Goal: Contribute content

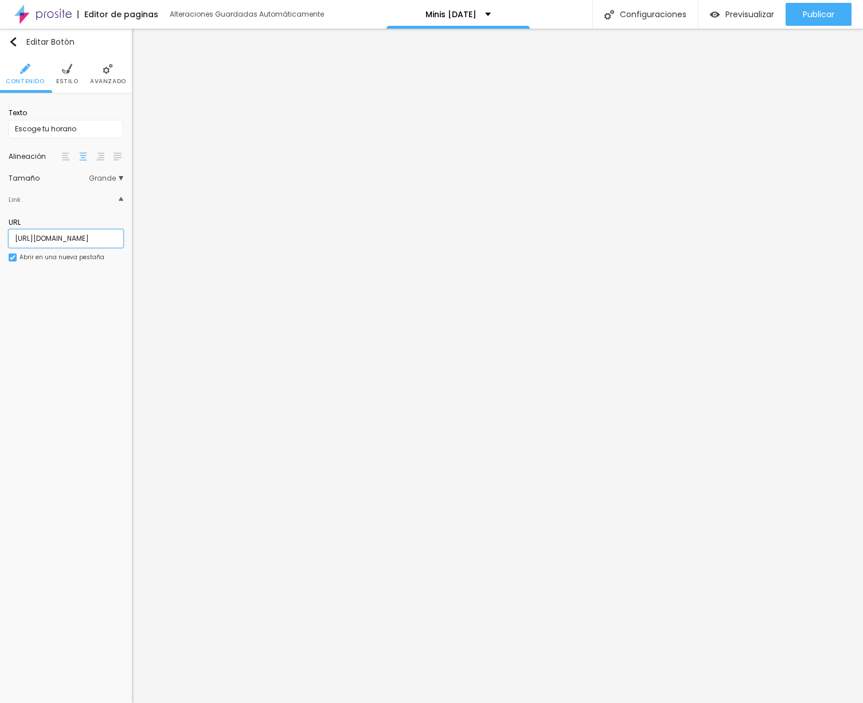
click at [69, 236] on input "[URL][DOMAIN_NAME]" at bounding box center [66, 238] width 115 height 18
click at [101, 242] on input "[URL][DOMAIN_NAME]" at bounding box center [66, 238] width 115 height 18
paste input "-[DATE]-2025"
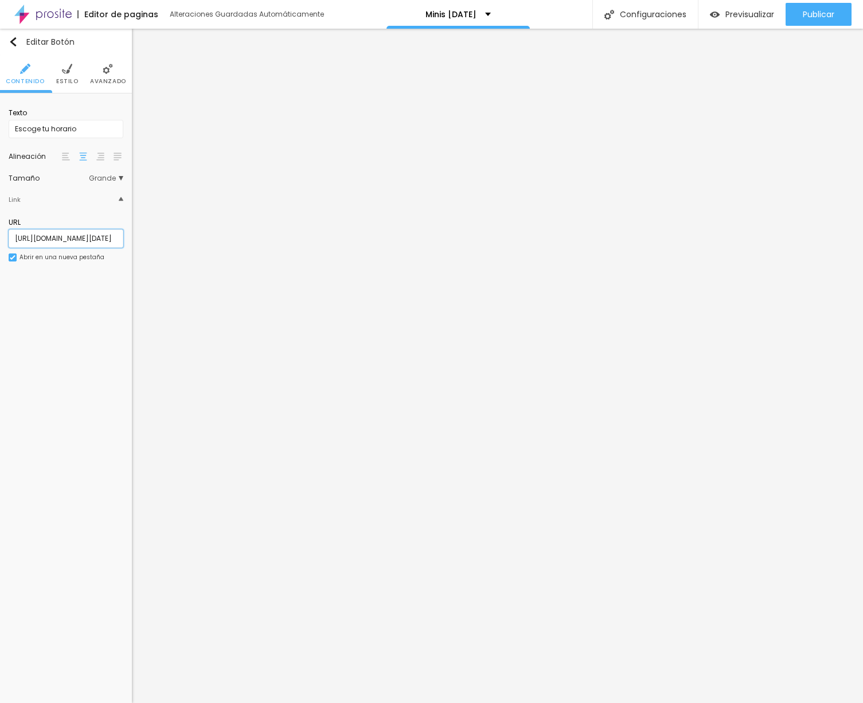
scroll to position [0, 114]
type input "[URL][DOMAIN_NAME][DATE]"
click at [62, 69] on img at bounding box center [67, 69] width 10 height 10
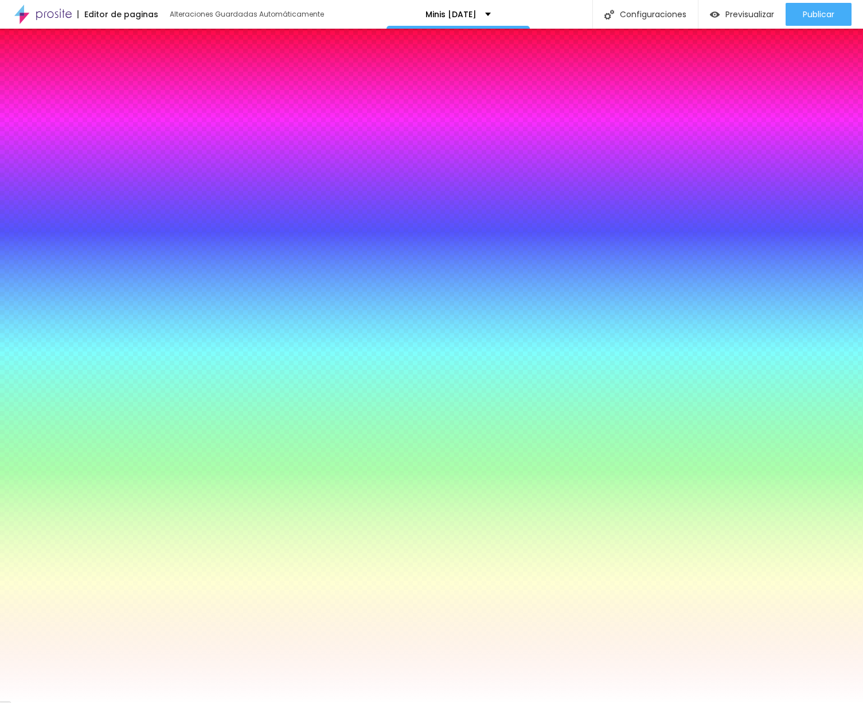
click at [76, 154] on icon "button" at bounding box center [72, 157] width 7 height 7
type input "19"
type input "21"
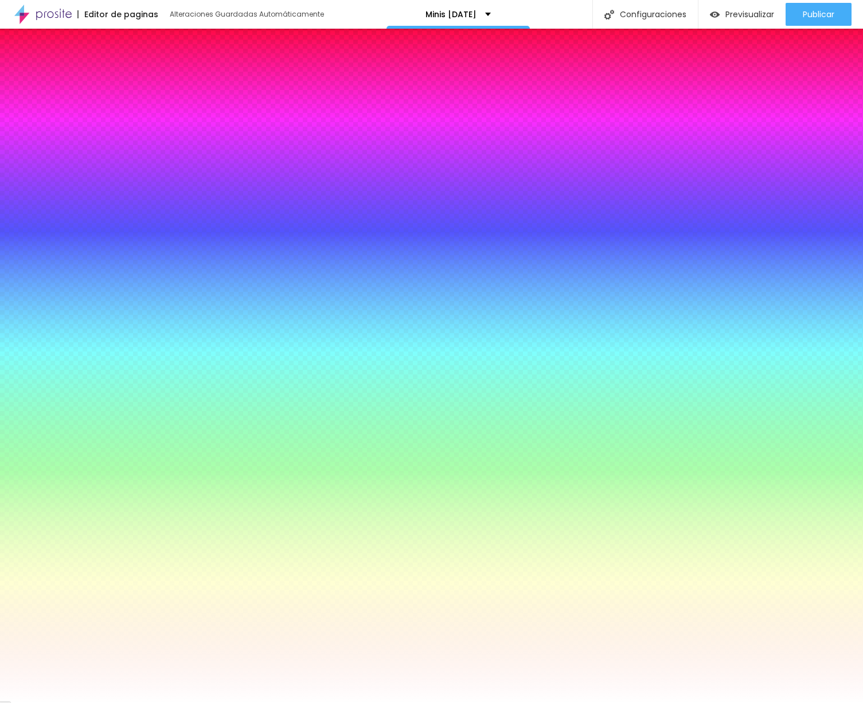
type input "21"
type input "22"
type input "28"
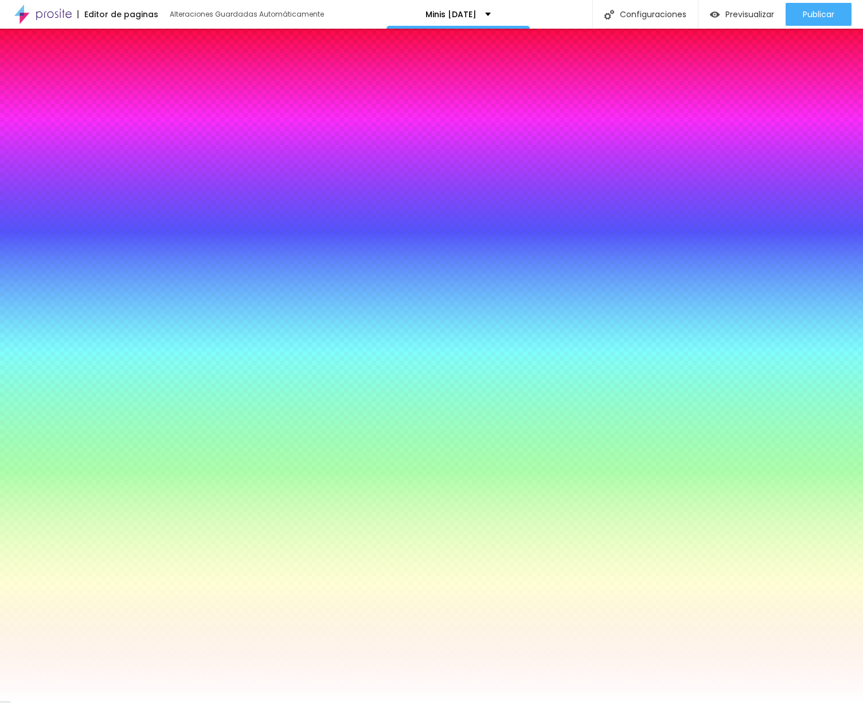
type input "29"
drag, startPoint x: 176, startPoint y: 223, endPoint x: 221, endPoint y: 225, distance: 45.4
type input "29"
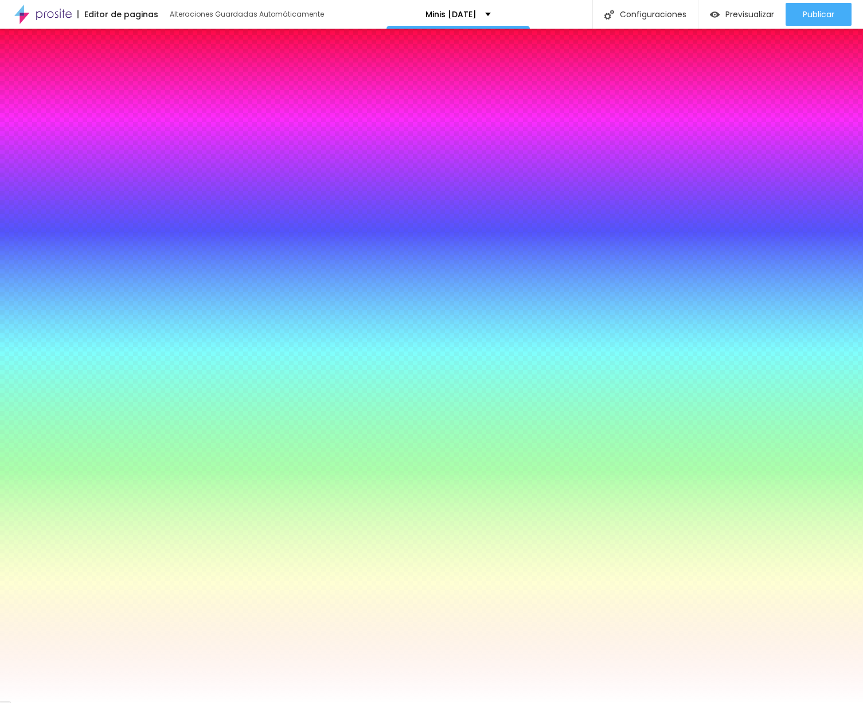
type input "5.3"
type input "5.4"
type input "5.3"
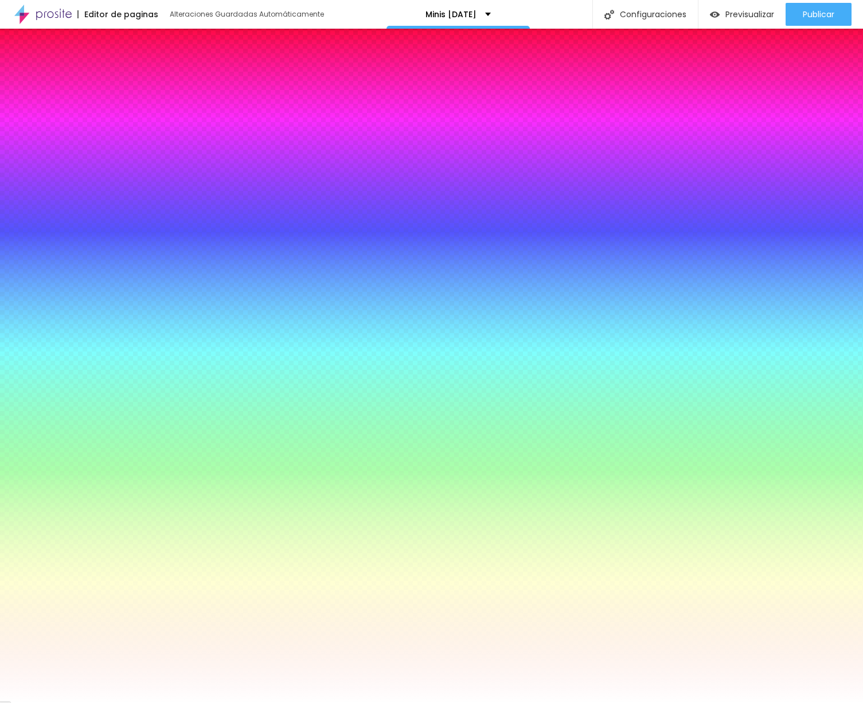
type input "5.3"
type input "4.3"
type input "1.3"
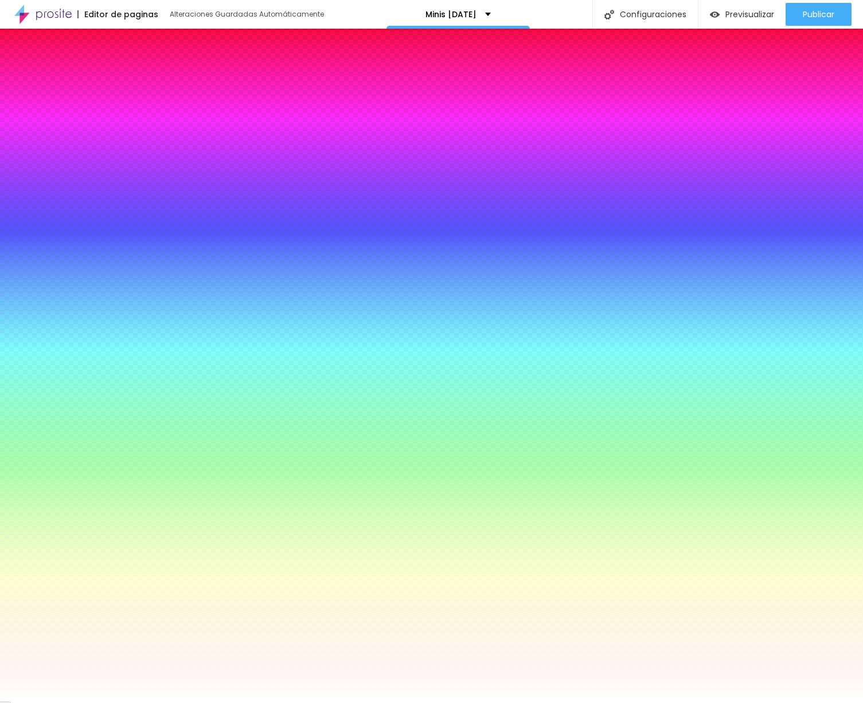
type input "0.3"
type input "0"
drag, startPoint x: 149, startPoint y: 250, endPoint x: 128, endPoint y: 246, distance: 21.0
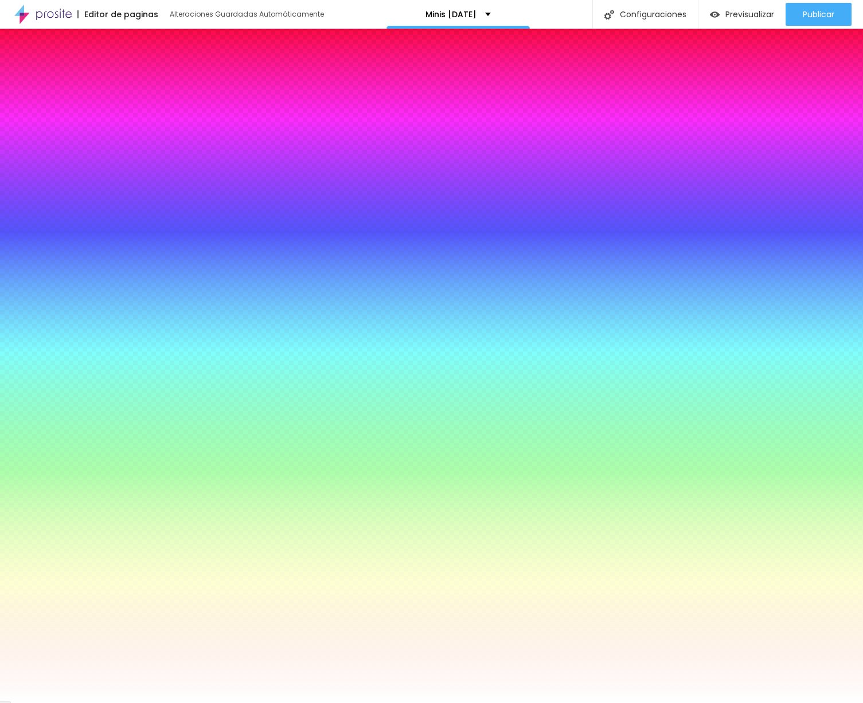
click at [48, 703] on div at bounding box center [431, 703] width 863 height 0
drag, startPoint x: 46, startPoint y: 144, endPoint x: 60, endPoint y: 143, distance: 13.8
click at [46, 148] on div "Tipografía" at bounding box center [37, 151] width 56 height 7
click at [81, 152] on button "button" at bounding box center [73, 158] width 16 height 12
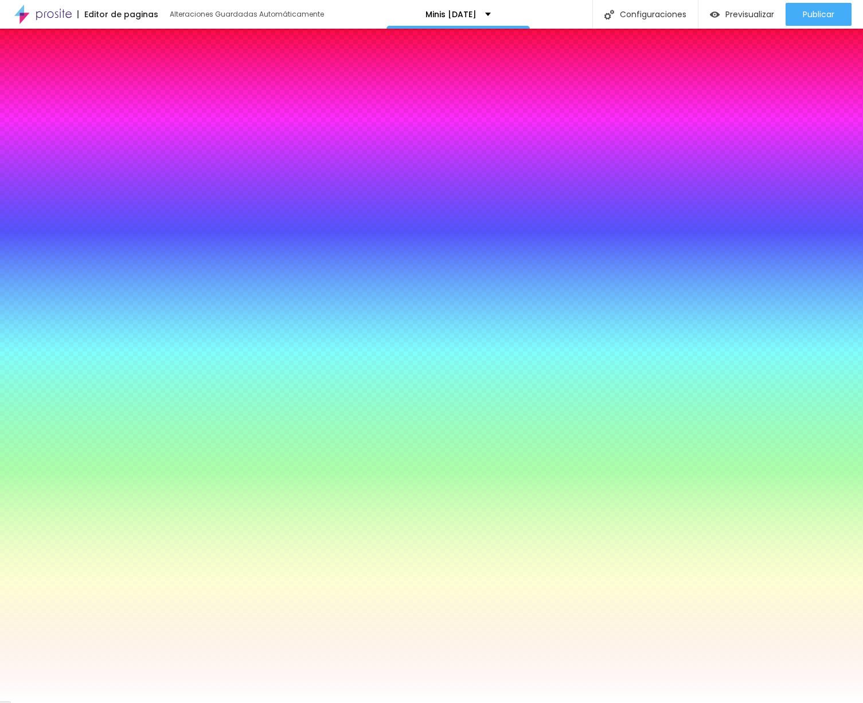
click at [123, 703] on select "AbrilFatface-Regular Actor-Regular Alegreya AlegreyaBlack [PERSON_NAME] [PERSON…" at bounding box center [61, 716] width 123 height 12
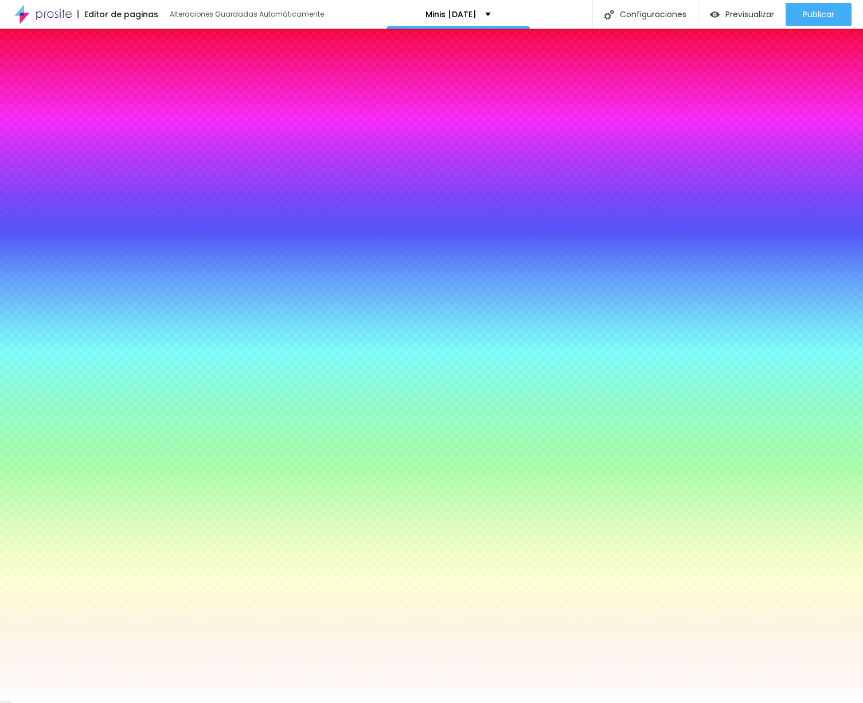
click at [217, 703] on div "AbrilFatface-Regular Actor-Regular Alegreya AlegreyaBlack [PERSON_NAME] [PERSON…" at bounding box center [431, 716] width 863 height 12
click at [123, 703] on select "AbrilFatface-Regular Actor-Regular Alegreya AlegreyaBlack [PERSON_NAME] [PERSON…" at bounding box center [61, 716] width 123 height 12
click at [122, 703] on select "AbrilFatface-Regular Actor-Regular Alegreya AlegreyaBlack [PERSON_NAME] [PERSON…" at bounding box center [61, 716] width 123 height 12
click at [123, 703] on select "AbrilFatface-Regular Actor-Regular Alegreya AlegreyaBlack [PERSON_NAME] [PERSON…" at bounding box center [61, 716] width 123 height 12
click at [122, 703] on select "AbrilFatface-Regular Actor-Regular Alegreya AlegreyaBlack [PERSON_NAME] [PERSON…" at bounding box center [61, 716] width 123 height 12
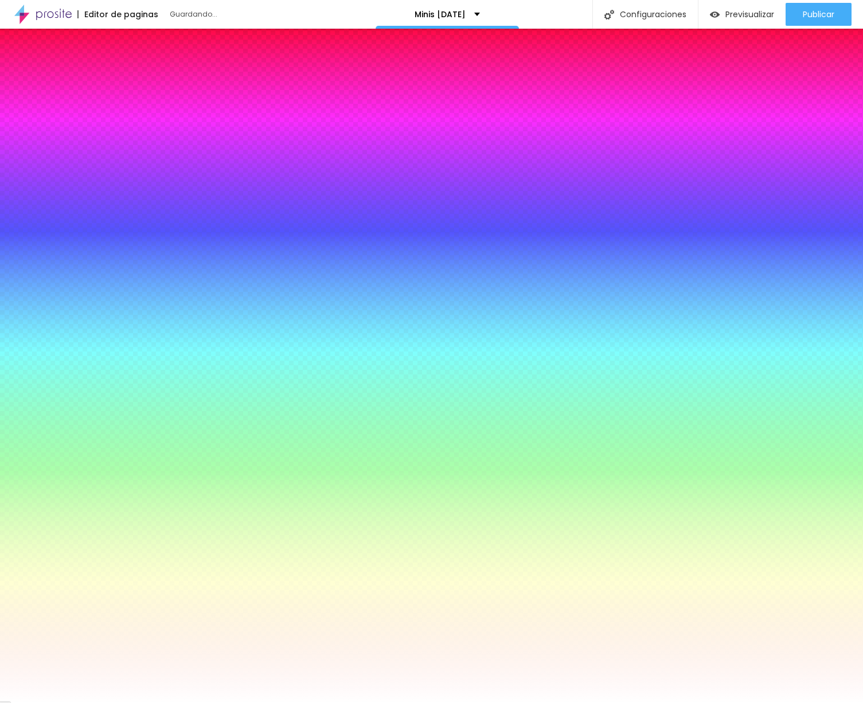
click at [123, 703] on select "AbrilFatface-Regular Actor-Regular Alegreya AlegreyaBlack [PERSON_NAME] [PERSON…" at bounding box center [61, 716] width 123 height 12
click at [122, 703] on select "AbrilFatface-Regular Actor-Regular Alegreya AlegreyaBlack [PERSON_NAME] [PERSON…" at bounding box center [61, 716] width 123 height 12
click at [123, 703] on select "AbrilFatface-Regular Actor-Regular Alegreya AlegreyaBlack [PERSON_NAME] [PERSON…" at bounding box center [61, 716] width 123 height 12
select select "AveriaSansLibre-Bold"
click at [122, 703] on select "AbrilFatface-Regular Actor-Regular Alegreya AlegreyaBlack [PERSON_NAME] [PERSON…" at bounding box center [61, 716] width 123 height 12
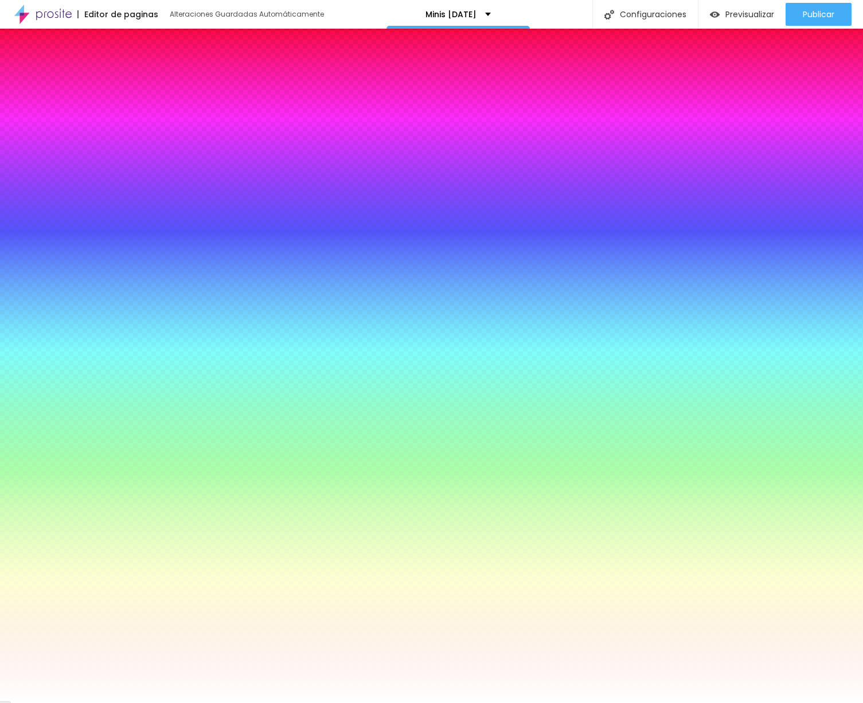
click at [424, 703] on div at bounding box center [431, 703] width 863 height 0
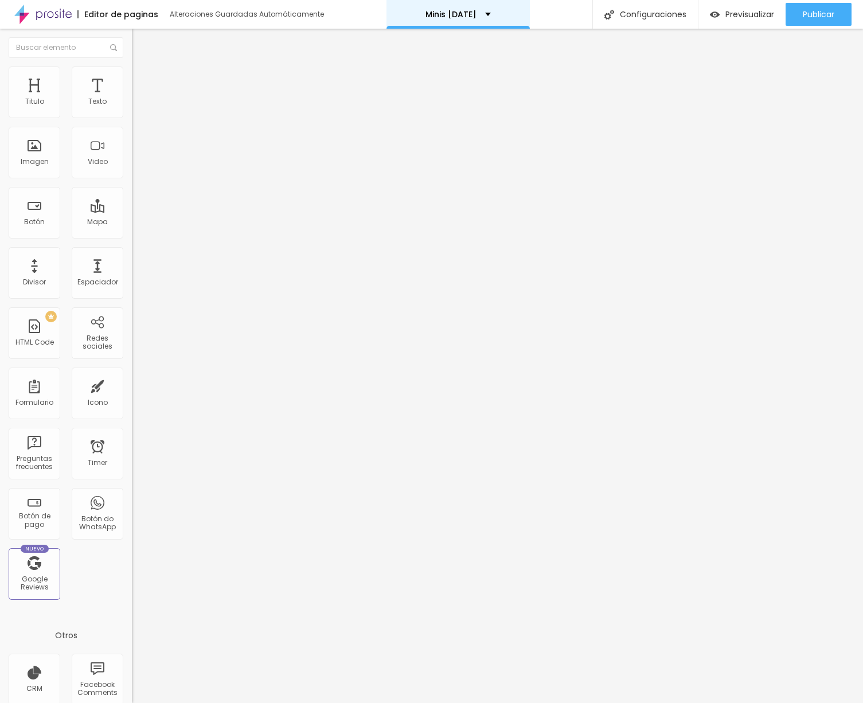
drag, startPoint x: 32, startPoint y: 157, endPoint x: 445, endPoint y: 0, distance: 441.9
click at [29, 144] on div "Imagen" at bounding box center [35, 153] width 52 height 52
click at [32, 163] on div "Imagen" at bounding box center [35, 162] width 28 height 8
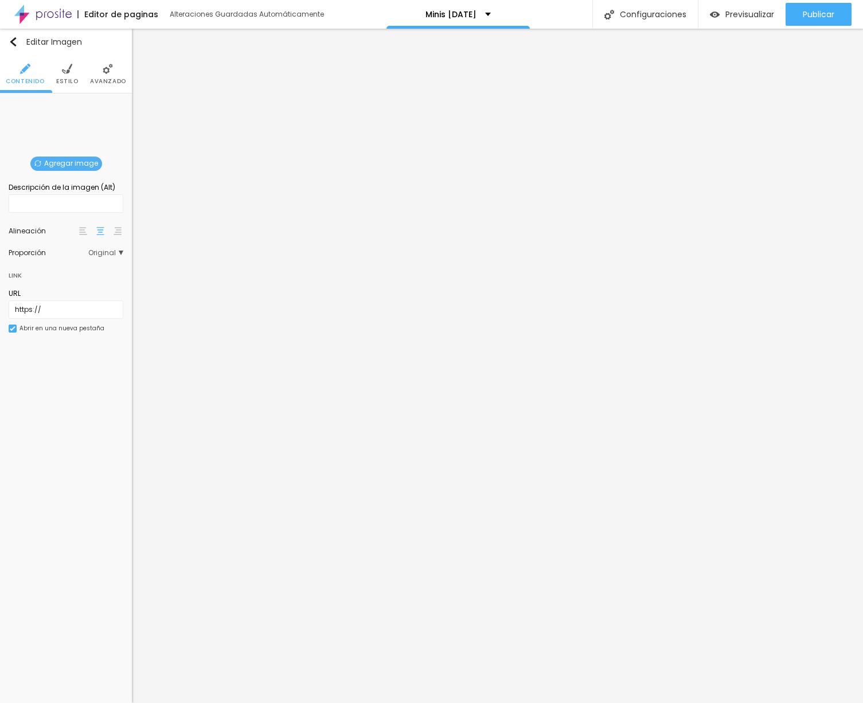
click at [80, 164] on span "Agregar image" at bounding box center [66, 164] width 72 height 14
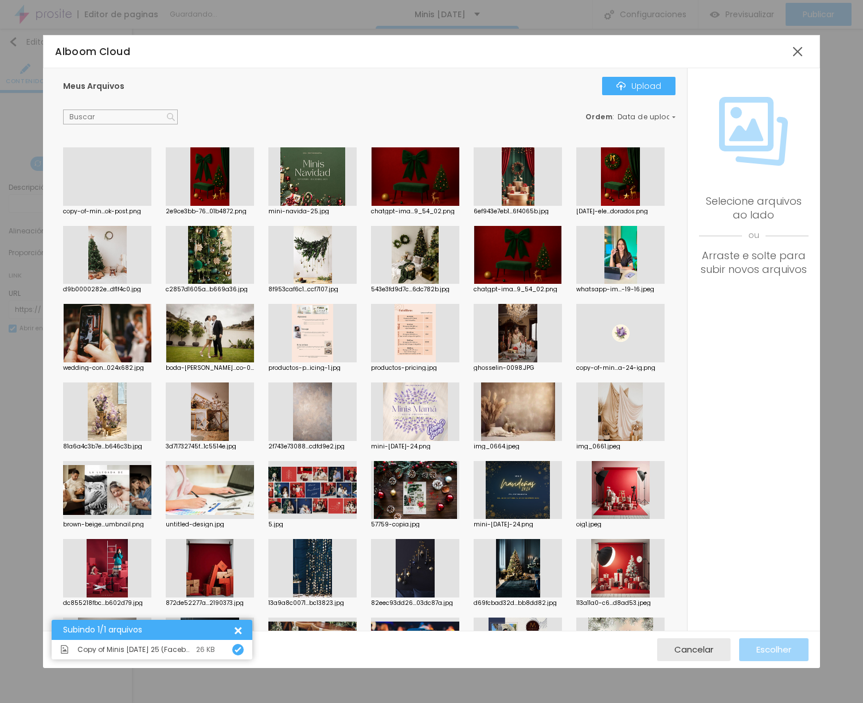
drag, startPoint x: 139, startPoint y: 168, endPoint x: 153, endPoint y: 170, distance: 13.9
click at [139, 206] on div at bounding box center [107, 206] width 88 height 0
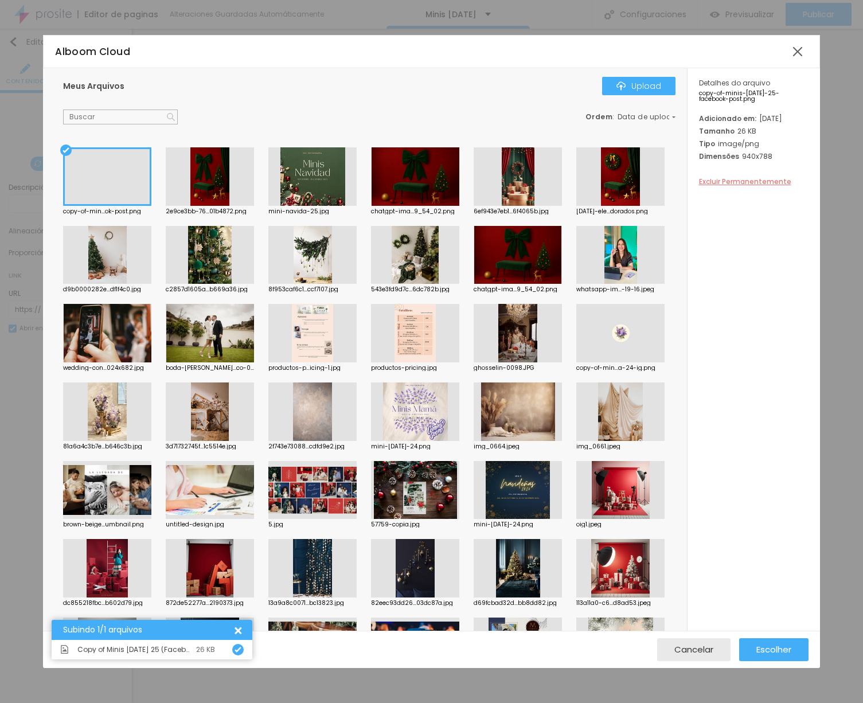
click at [725, 186] on span "Excluir Permanentemente" at bounding box center [745, 182] width 92 height 10
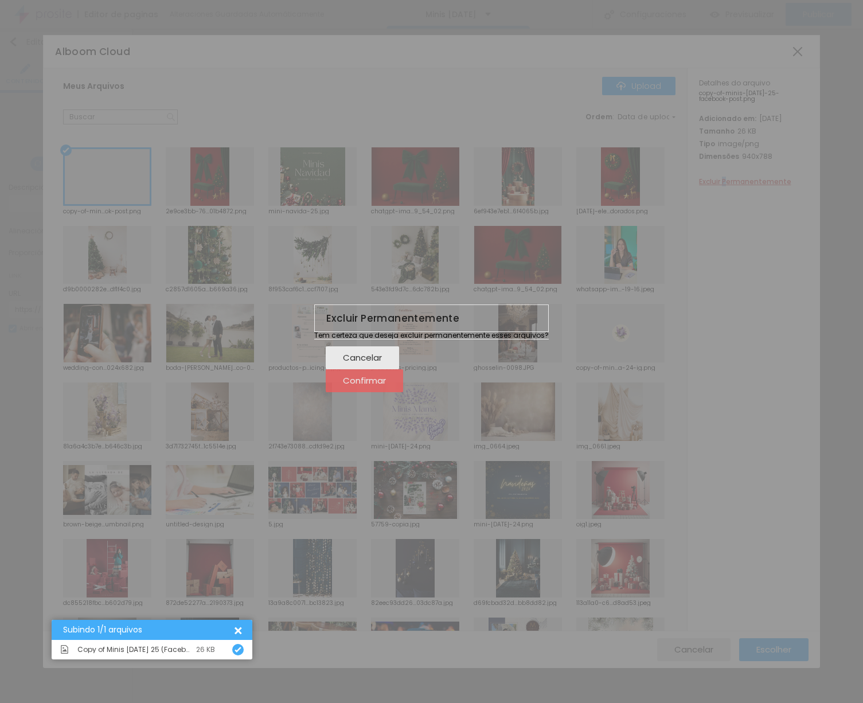
click at [386, 385] on span "Confirmar" at bounding box center [364, 381] width 43 height 10
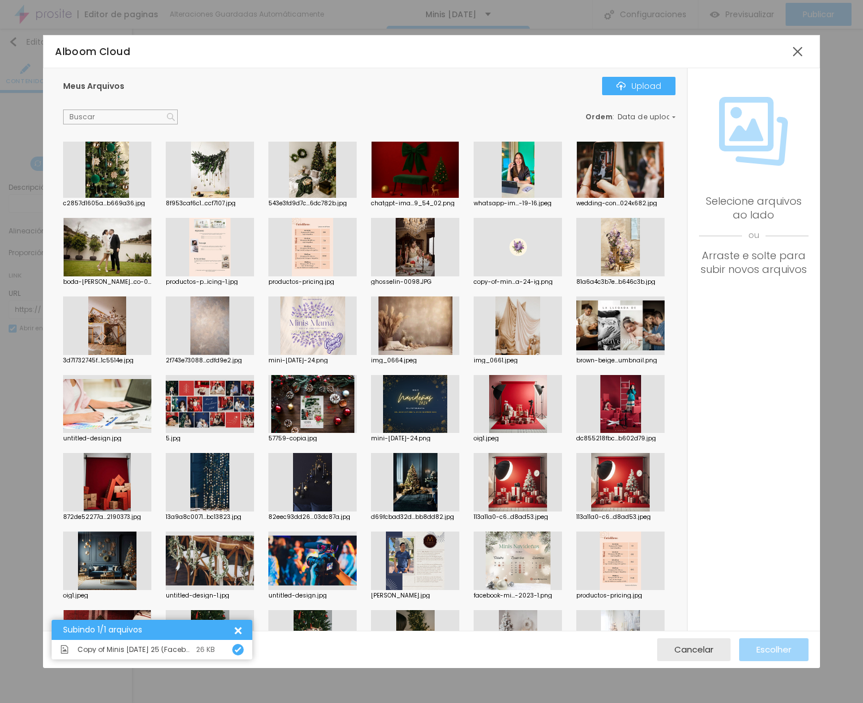
scroll to position [94, 0]
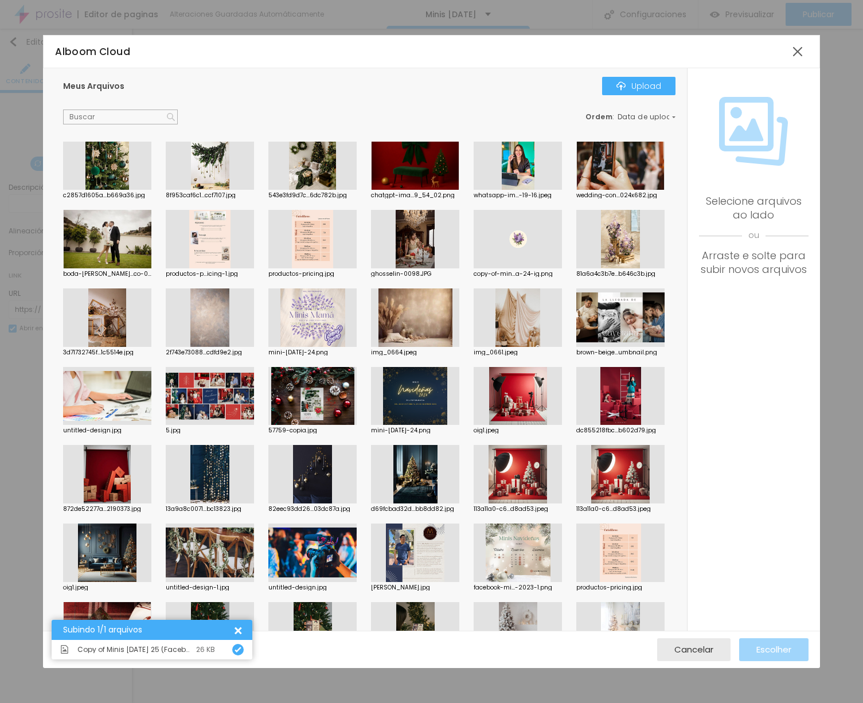
click at [511, 403] on div at bounding box center [518, 396] width 88 height 59
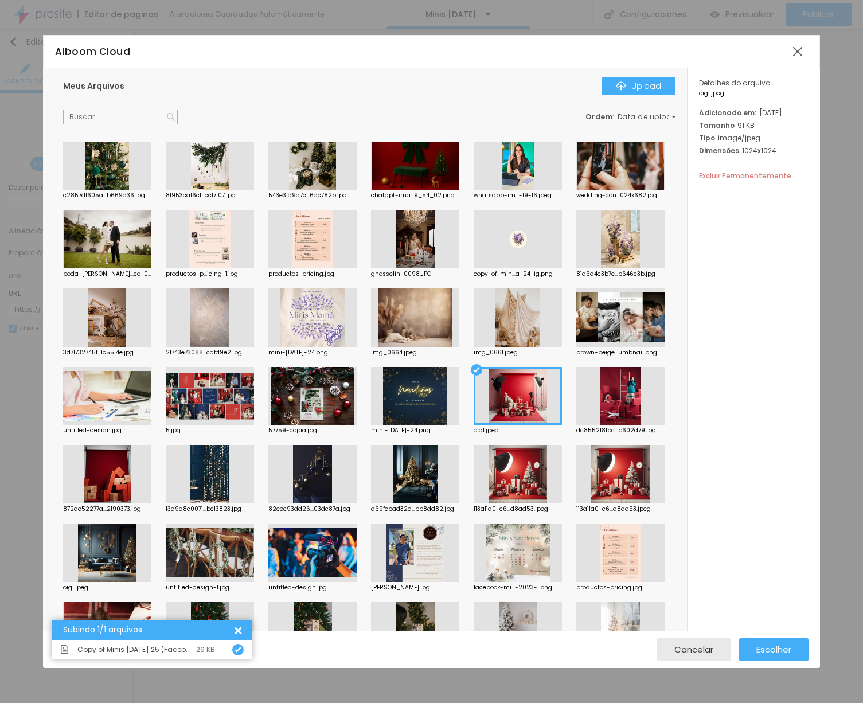
click at [734, 181] on span "Excluir Permanentemente" at bounding box center [745, 176] width 92 height 10
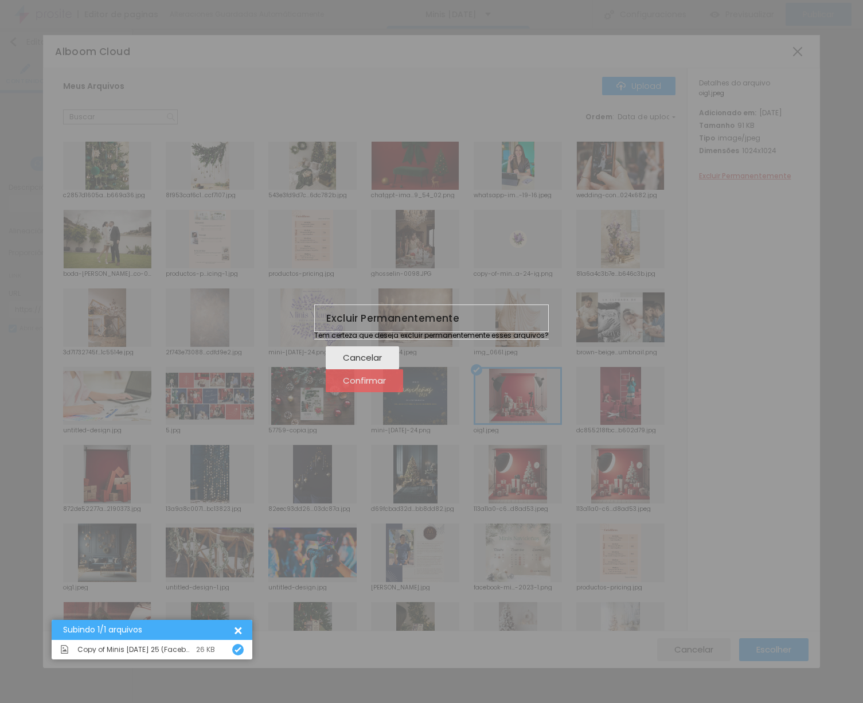
click at [386, 385] on span "Confirmar" at bounding box center [364, 381] width 43 height 10
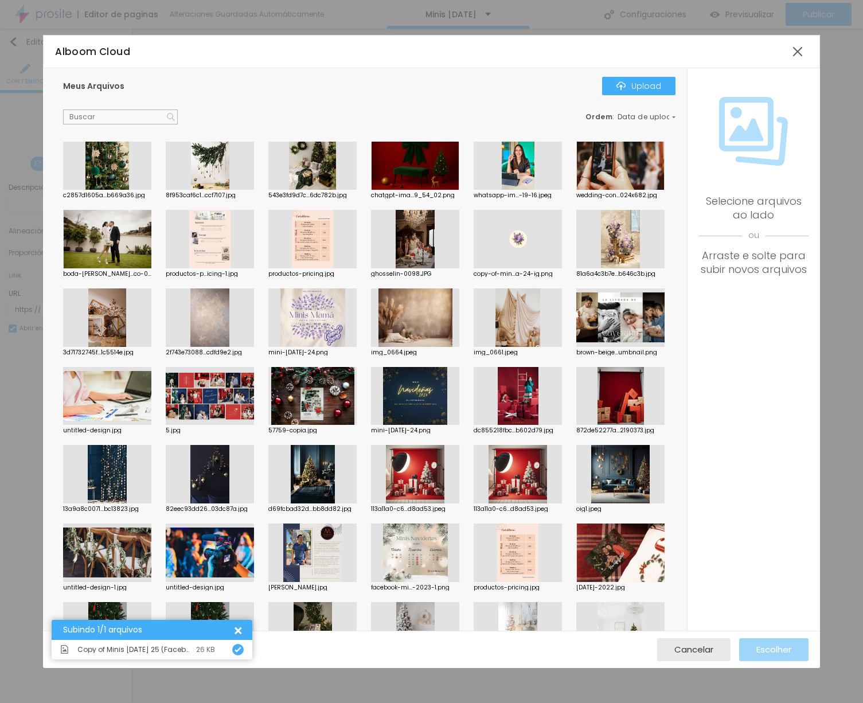
drag, startPoint x: 521, startPoint y: 392, endPoint x: 540, endPoint y: 386, distance: 19.2
click at [521, 392] on div at bounding box center [518, 396] width 88 height 59
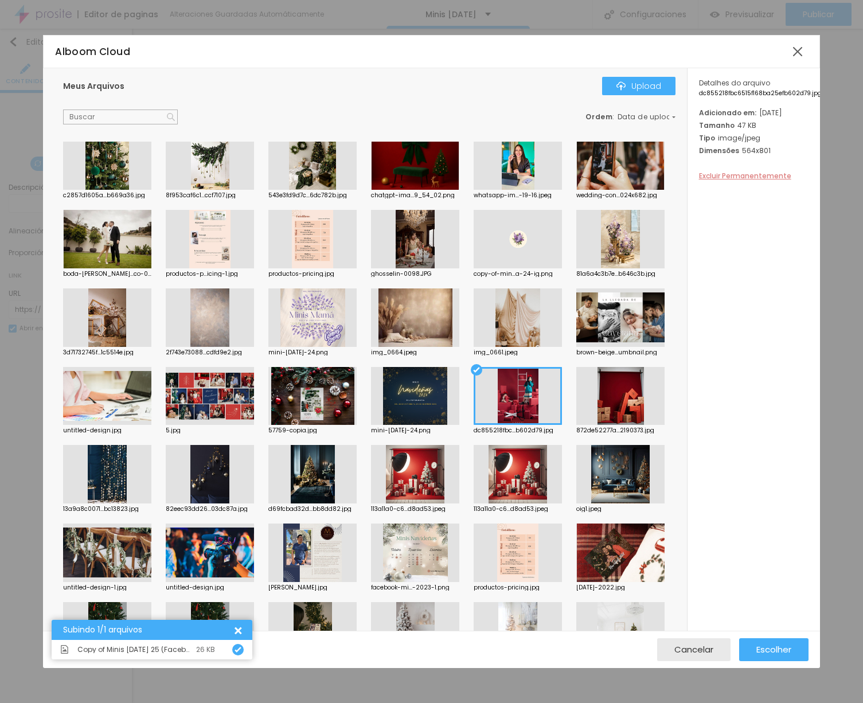
click at [719, 181] on span "Excluir Permanentemente" at bounding box center [745, 176] width 92 height 10
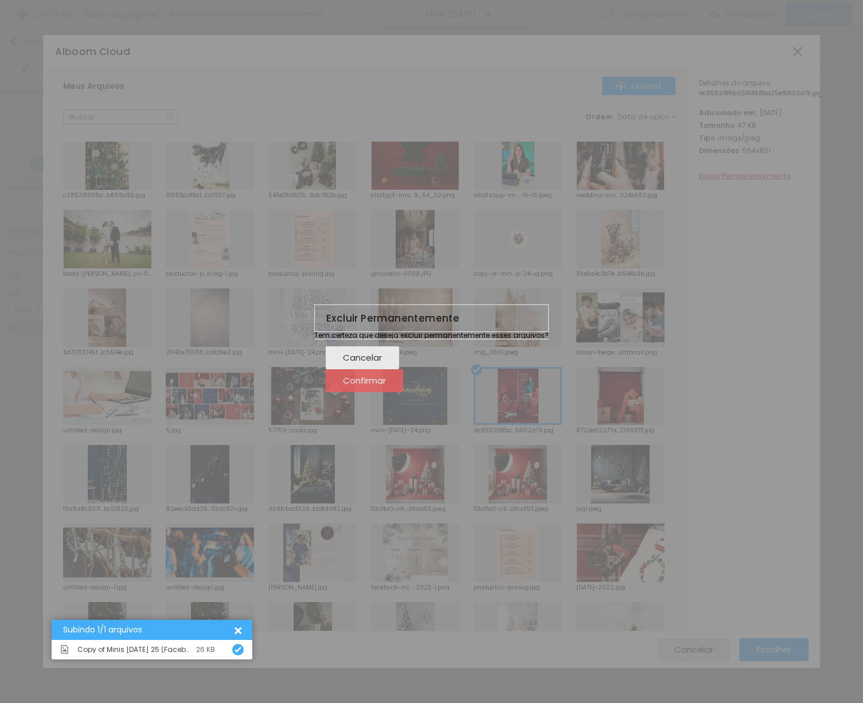
click at [386, 385] on span "Confirmar" at bounding box center [364, 381] width 43 height 10
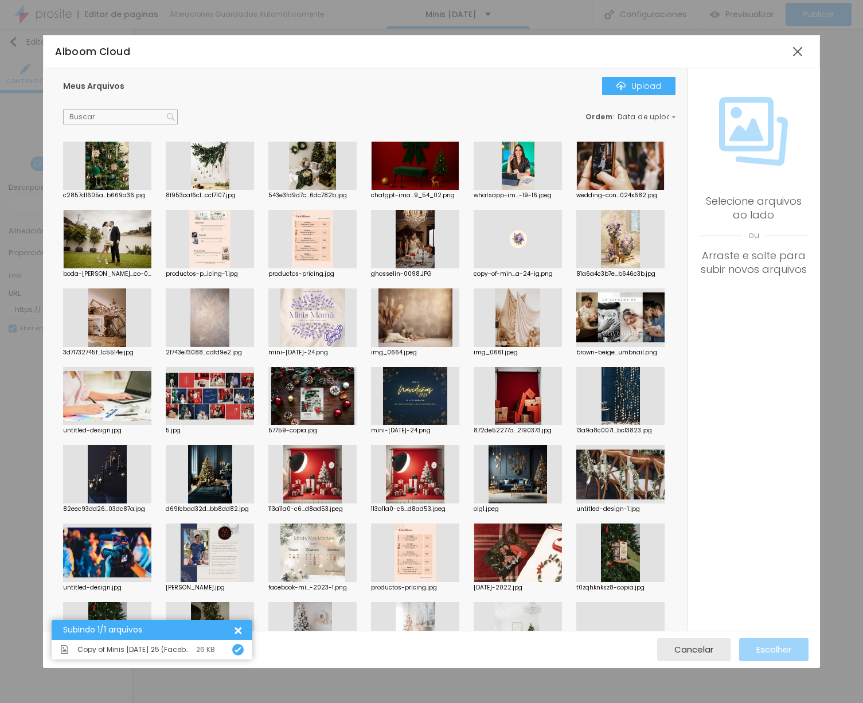
drag, startPoint x: 542, startPoint y: 395, endPoint x: 547, endPoint y: 395, distance: 5.8
click at [542, 395] on div at bounding box center [518, 396] width 88 height 59
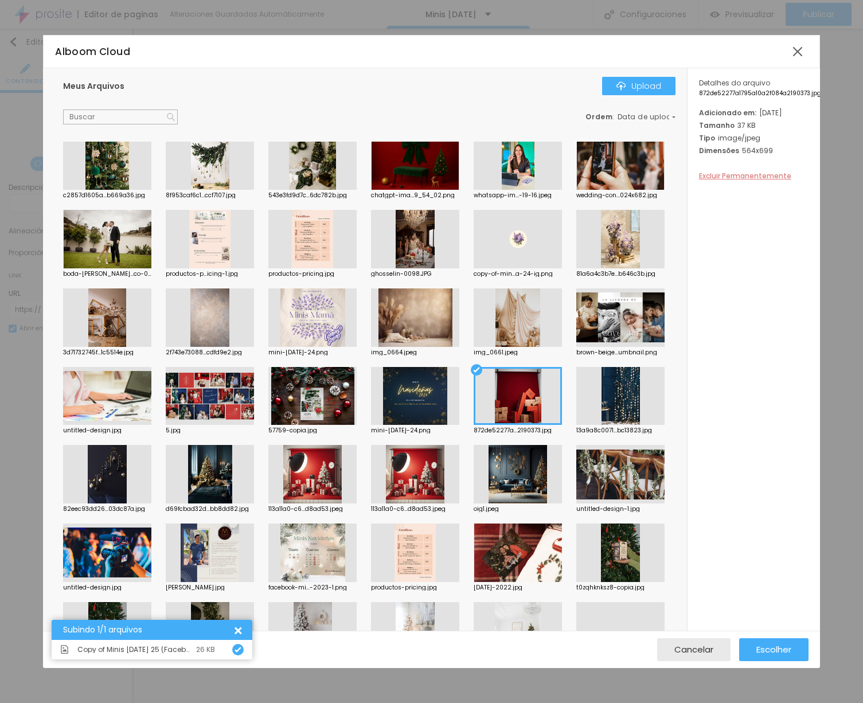
click at [716, 181] on span "Excluir Permanentemente" at bounding box center [745, 176] width 92 height 10
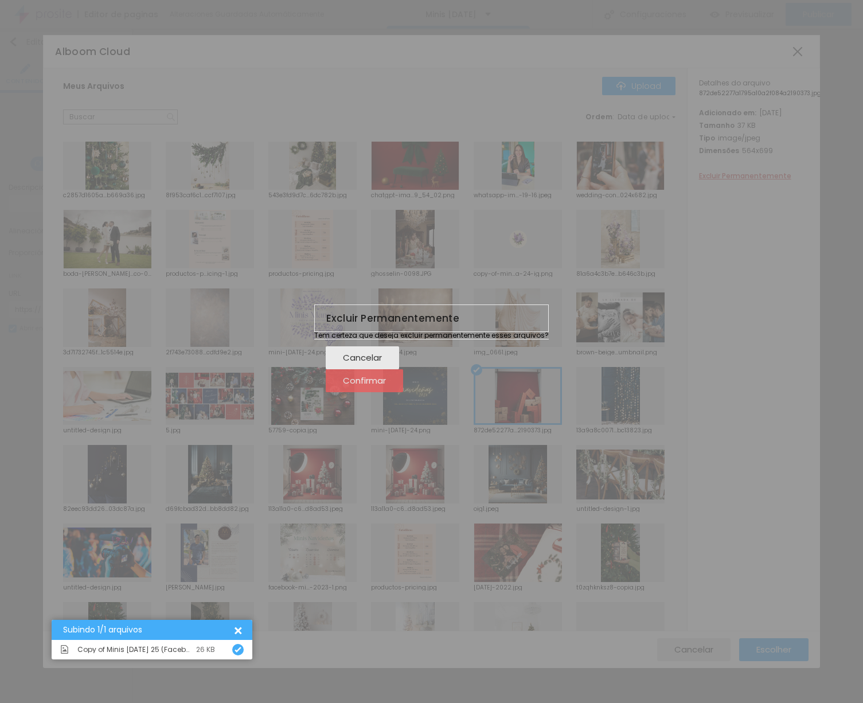
click at [386, 385] on span "Confirmar" at bounding box center [364, 381] width 43 height 10
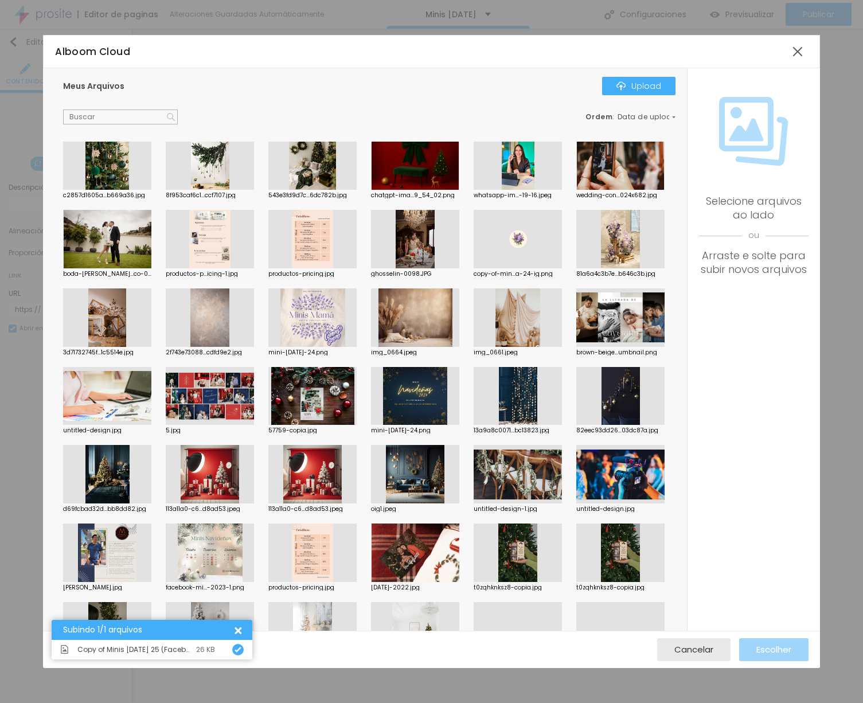
drag, startPoint x: 519, startPoint y: 396, endPoint x: 563, endPoint y: 375, distance: 49.5
click at [519, 396] on div at bounding box center [518, 396] width 88 height 59
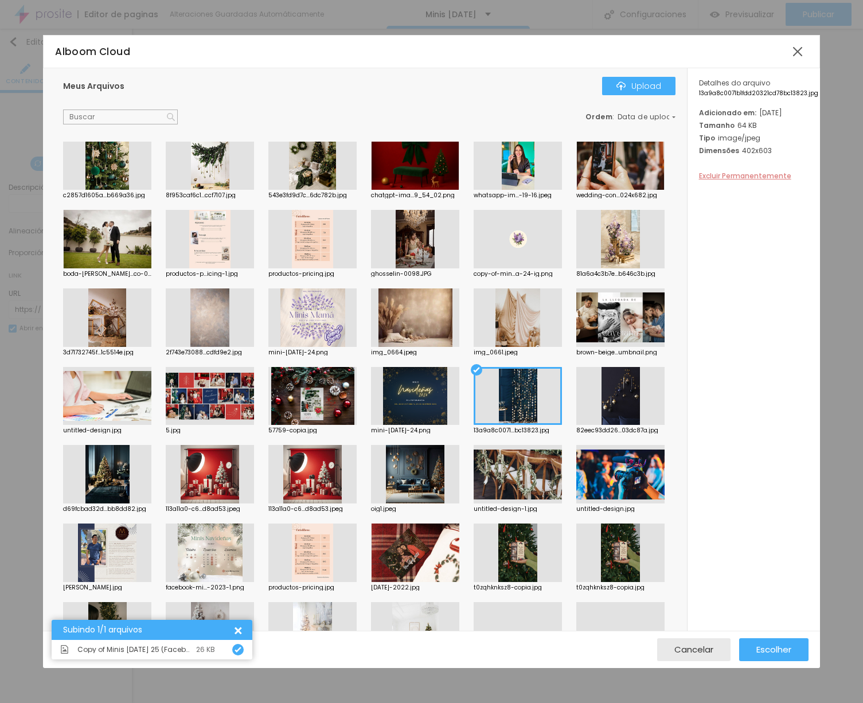
click at [748, 181] on span "Excluir Permanentemente" at bounding box center [745, 176] width 92 height 10
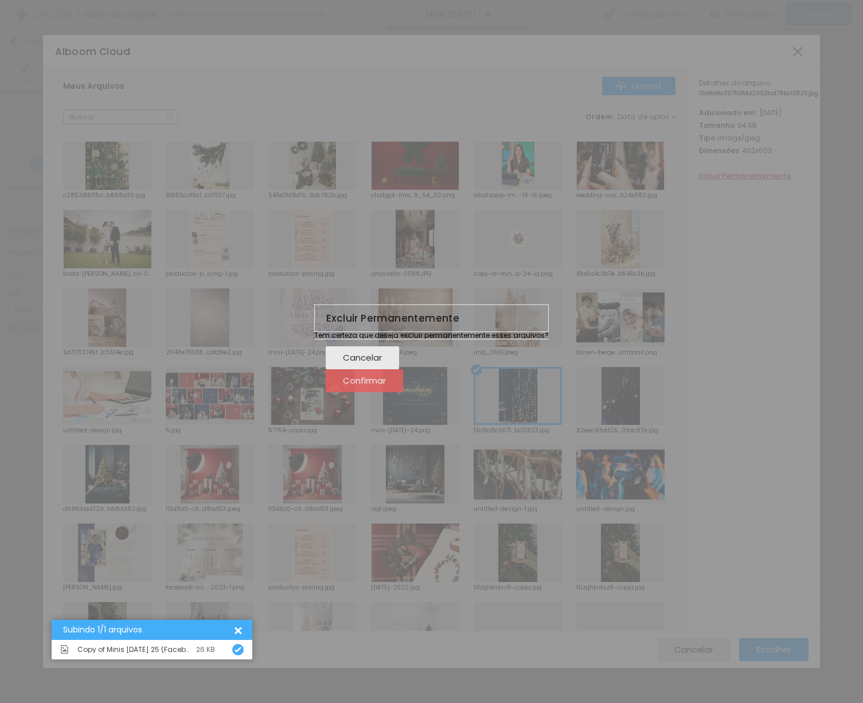
click at [386, 392] on div "Confirmar" at bounding box center [364, 380] width 43 height 23
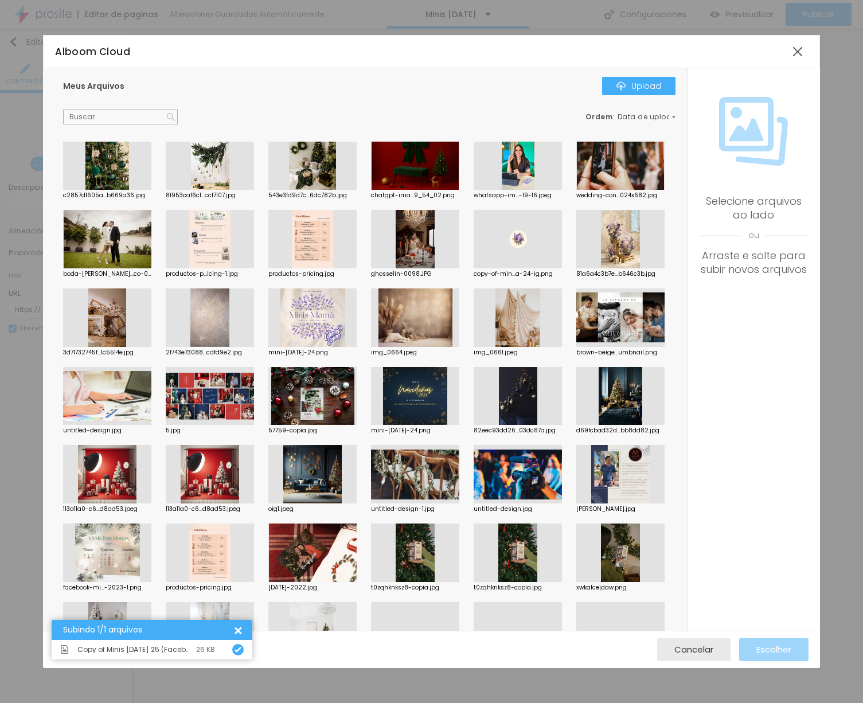
click at [402, 412] on div at bounding box center [415, 396] width 88 height 59
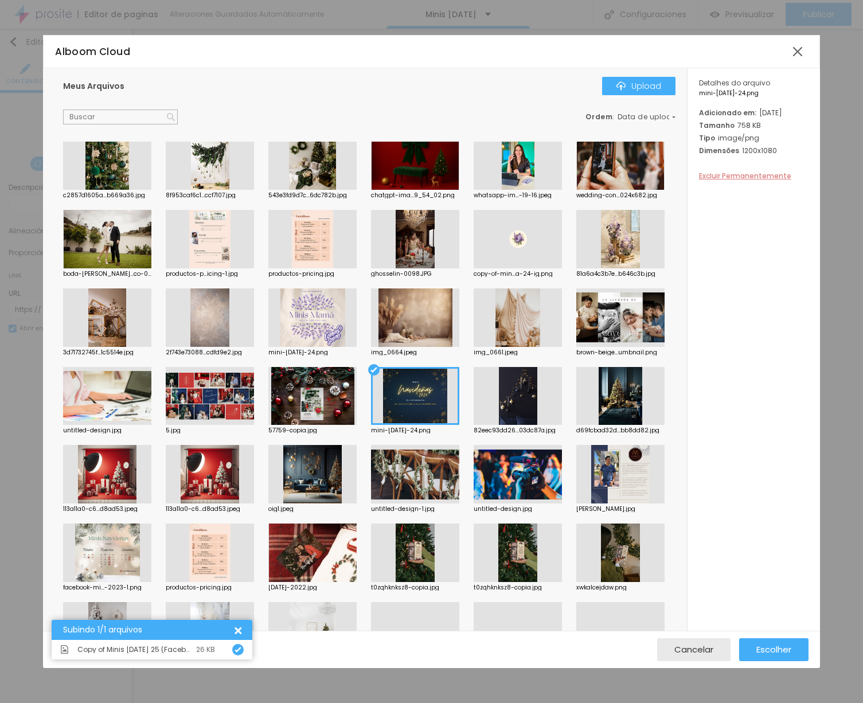
click at [726, 181] on span "Excluir Permanentemente" at bounding box center [745, 176] width 92 height 10
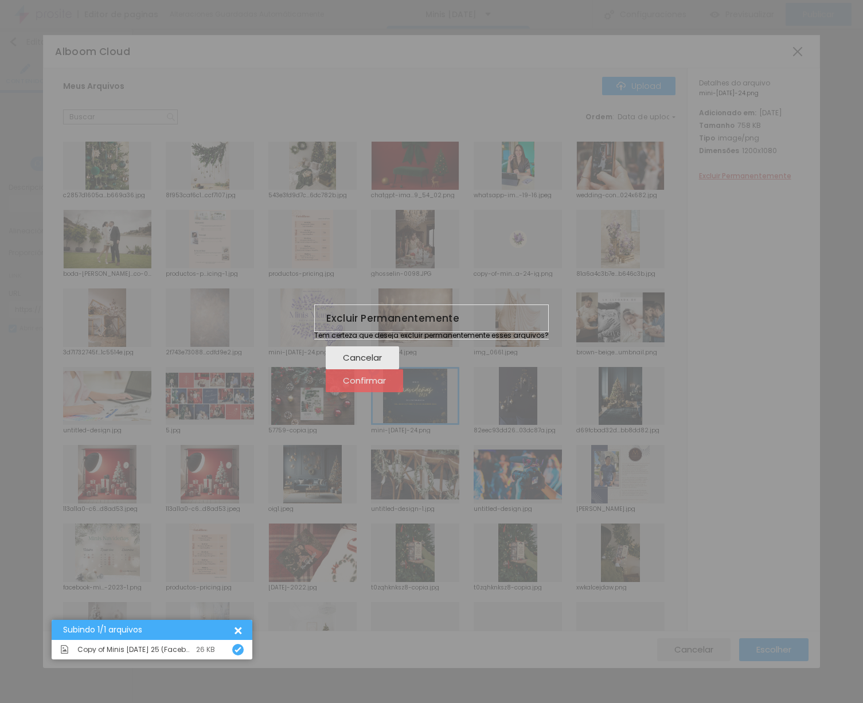
click at [386, 385] on span "Confirmar" at bounding box center [364, 381] width 43 height 10
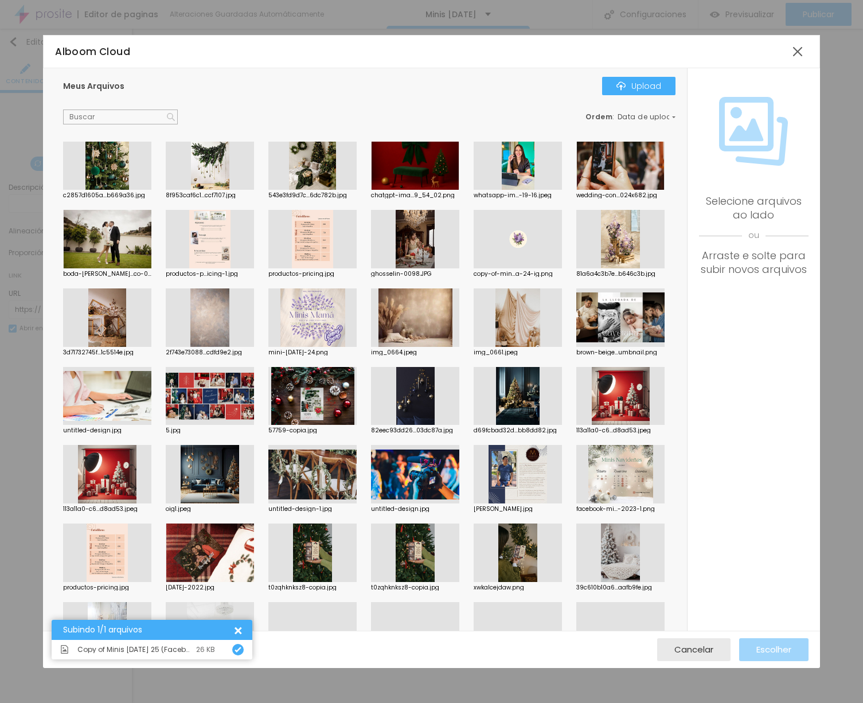
drag, startPoint x: 520, startPoint y: 410, endPoint x: 564, endPoint y: 384, distance: 51.2
click at [520, 410] on div at bounding box center [518, 396] width 88 height 59
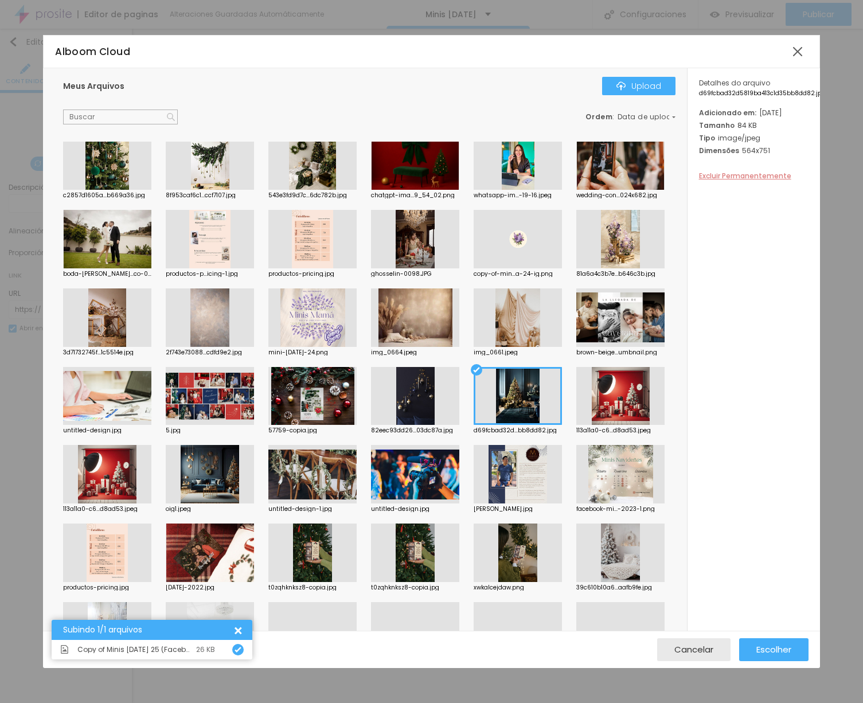
click at [715, 181] on span "Excluir Permanentemente" at bounding box center [745, 176] width 92 height 10
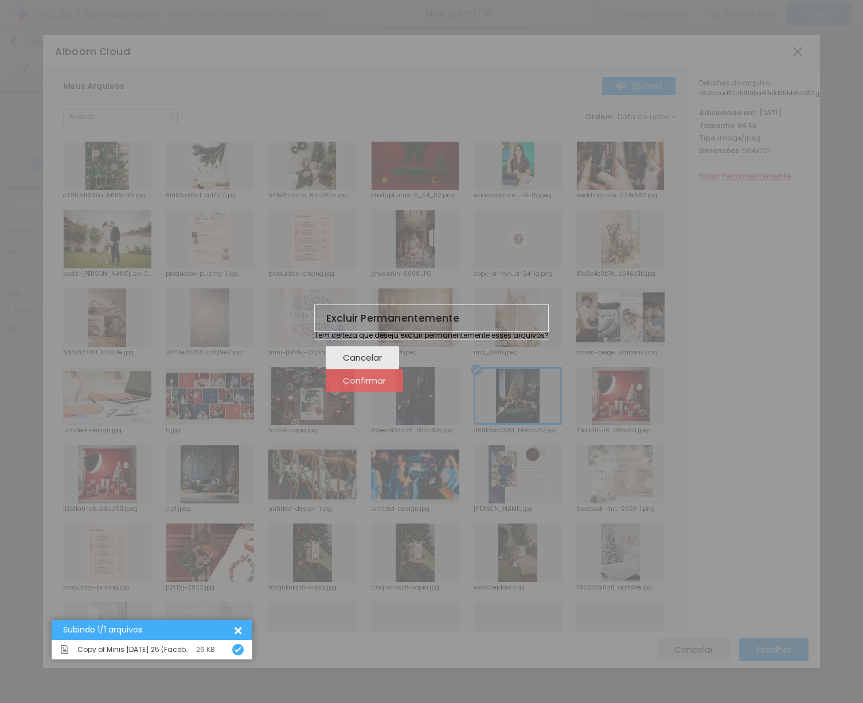
click at [386, 392] on div "Confirmar" at bounding box center [364, 380] width 43 height 23
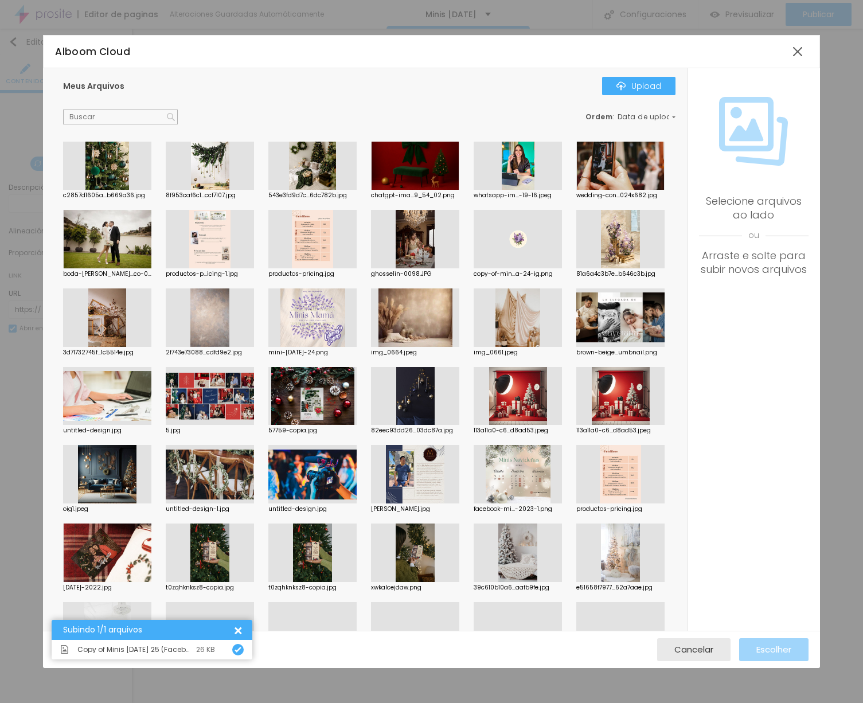
click at [613, 415] on div at bounding box center [621, 396] width 88 height 59
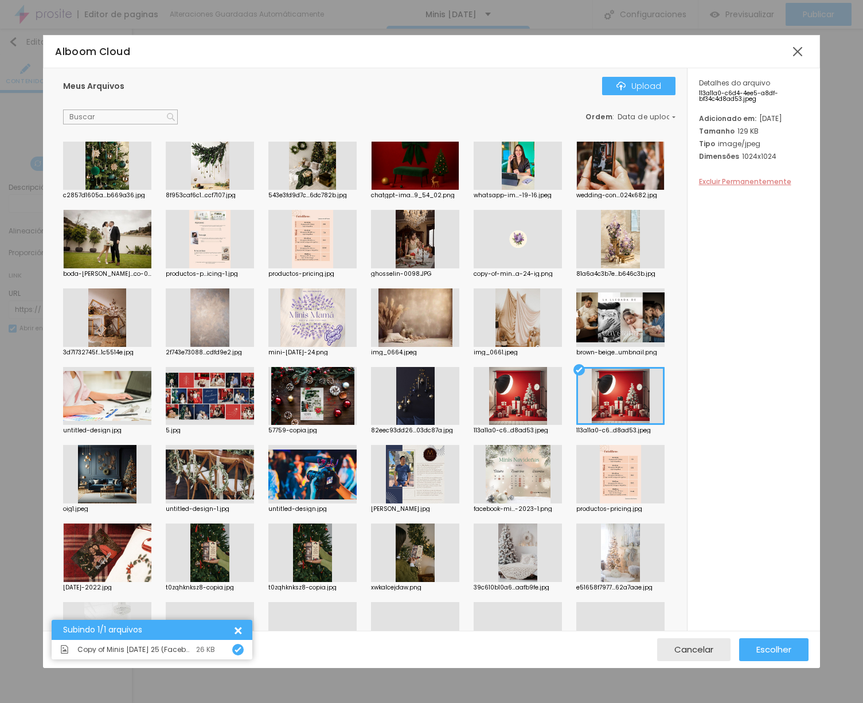
click at [710, 186] on span "Excluir Permanentemente" at bounding box center [745, 182] width 92 height 10
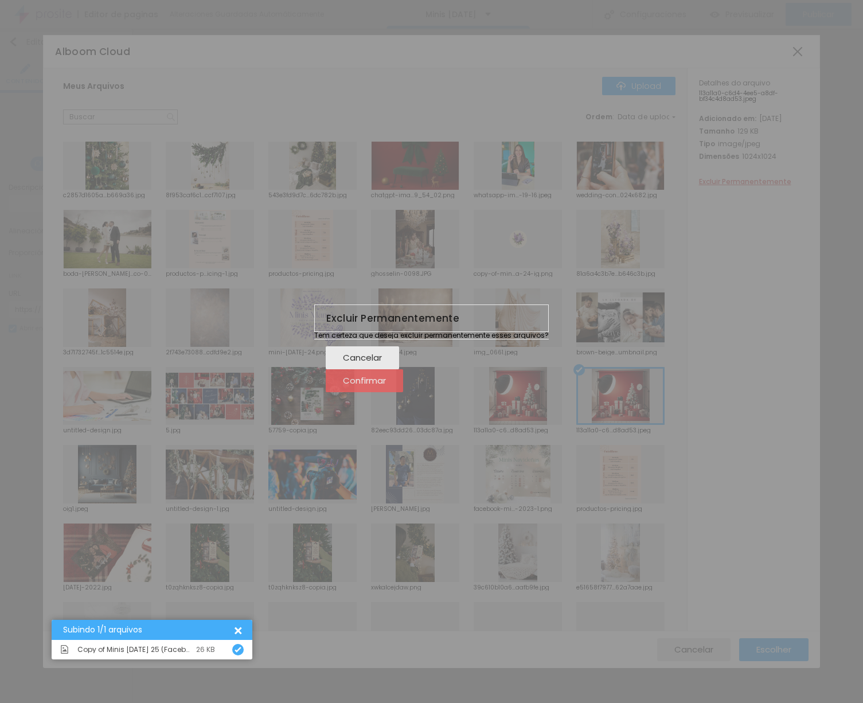
click at [386, 385] on span "Confirmar" at bounding box center [364, 381] width 43 height 10
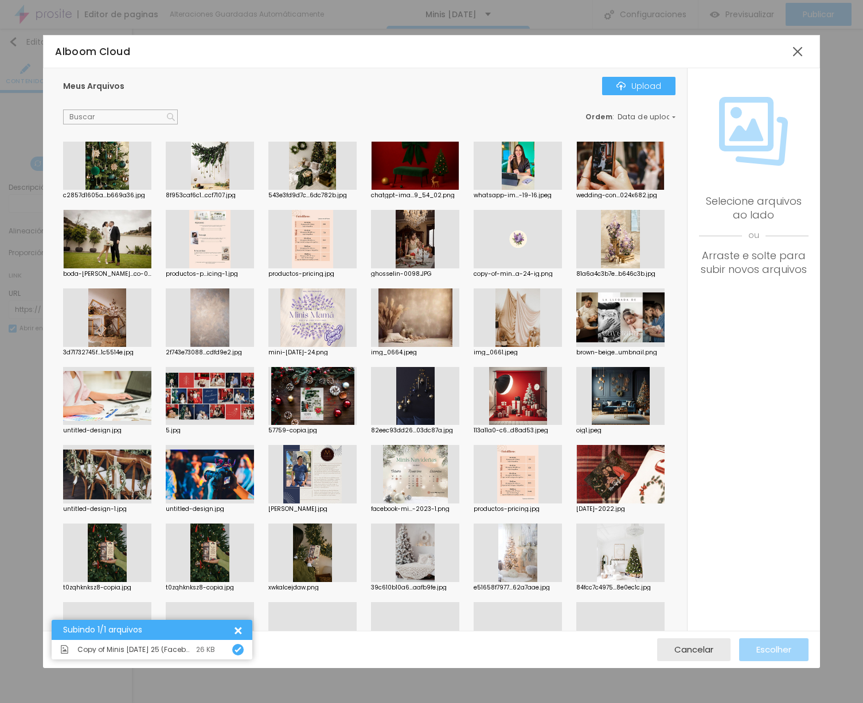
click at [523, 407] on div at bounding box center [518, 396] width 88 height 59
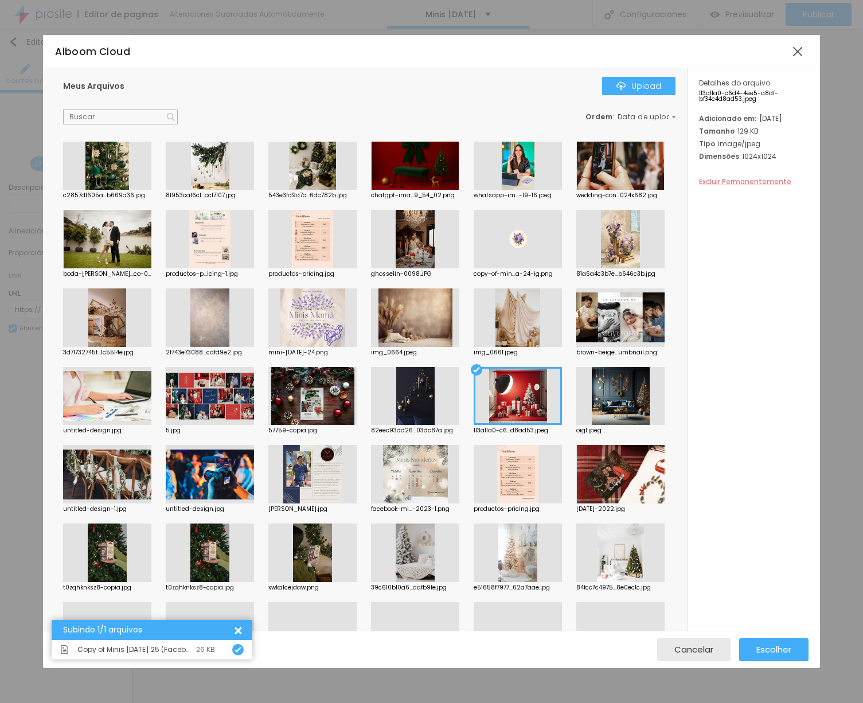
click at [750, 186] on span "Excluir Permanentemente" at bounding box center [745, 182] width 92 height 10
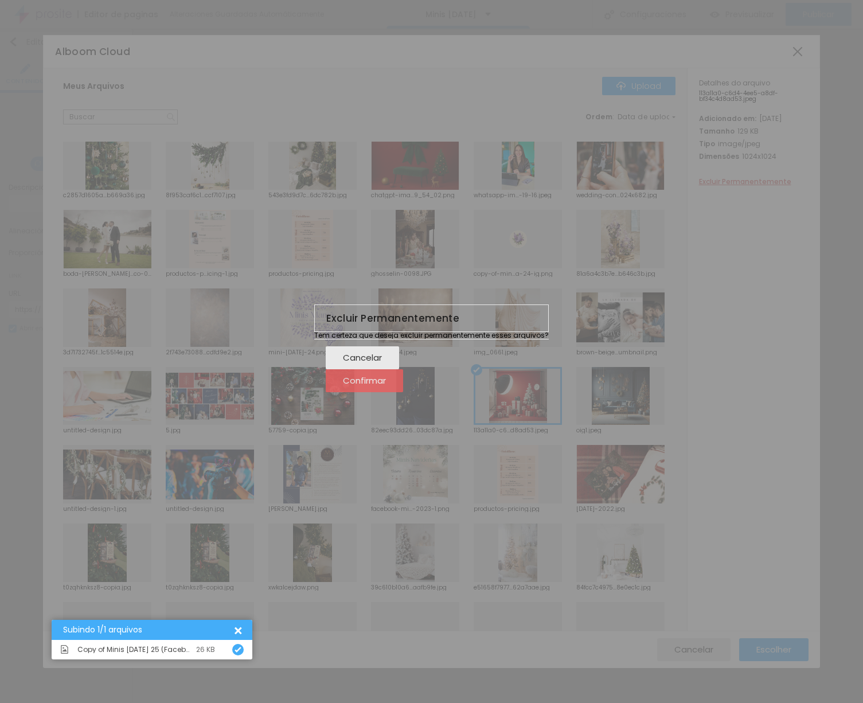
click at [386, 385] on span "Confirmar" at bounding box center [364, 381] width 43 height 10
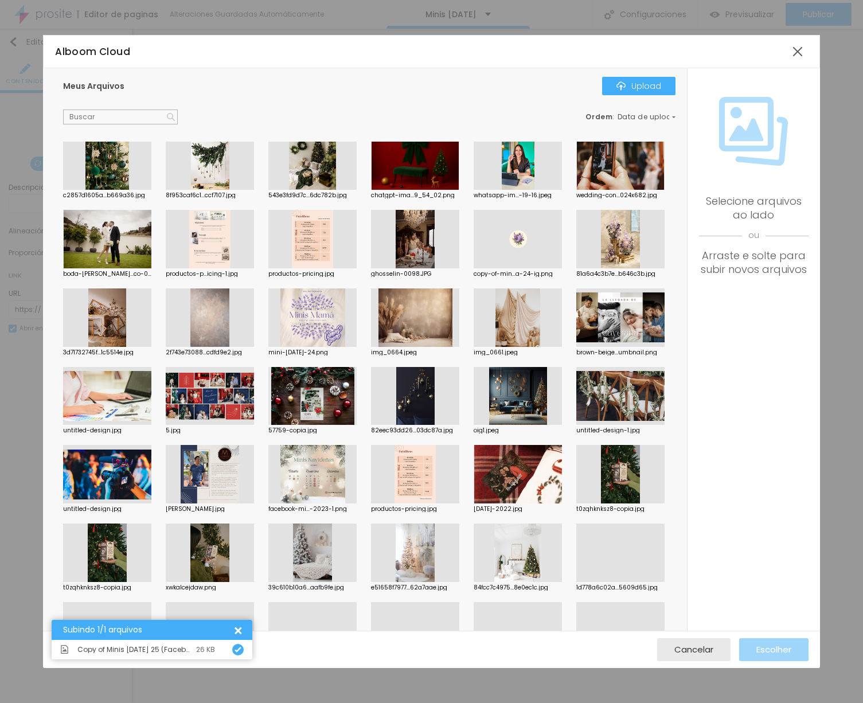
click at [510, 406] on div at bounding box center [518, 396] width 88 height 59
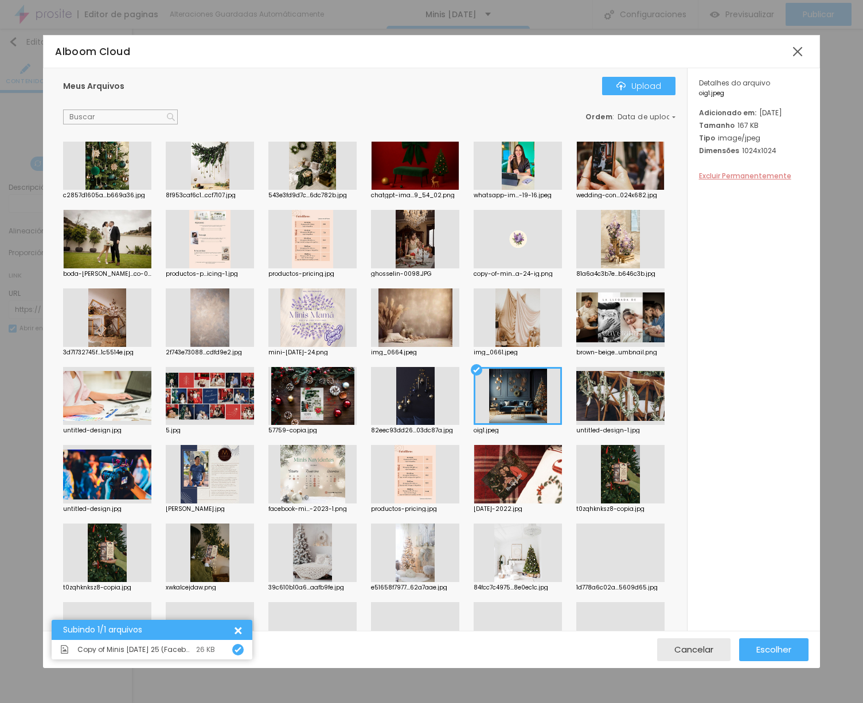
click at [759, 181] on span "Excluir Permanentemente" at bounding box center [745, 176] width 92 height 10
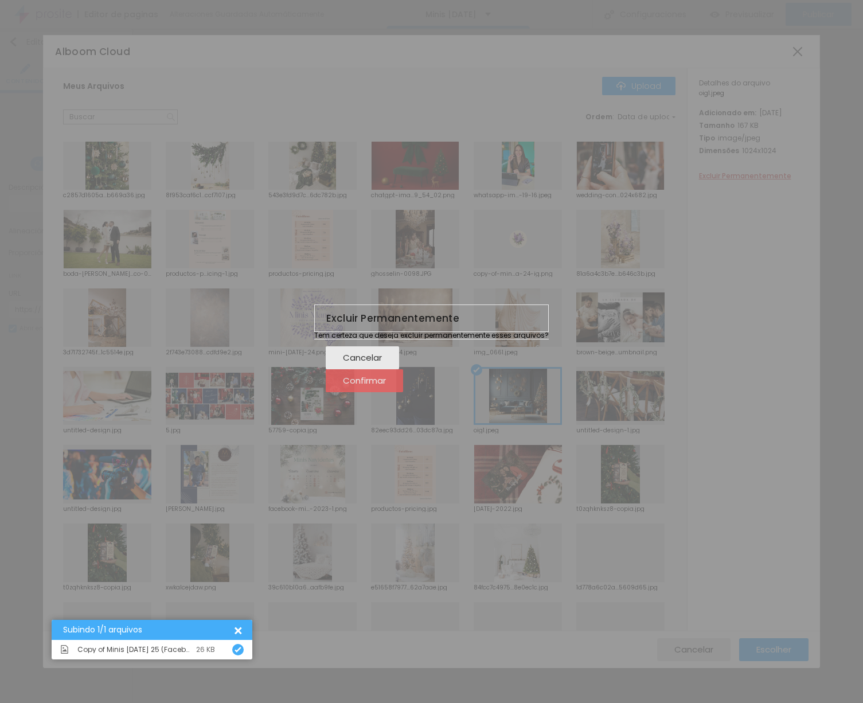
click at [386, 385] on span "Confirmar" at bounding box center [364, 381] width 43 height 10
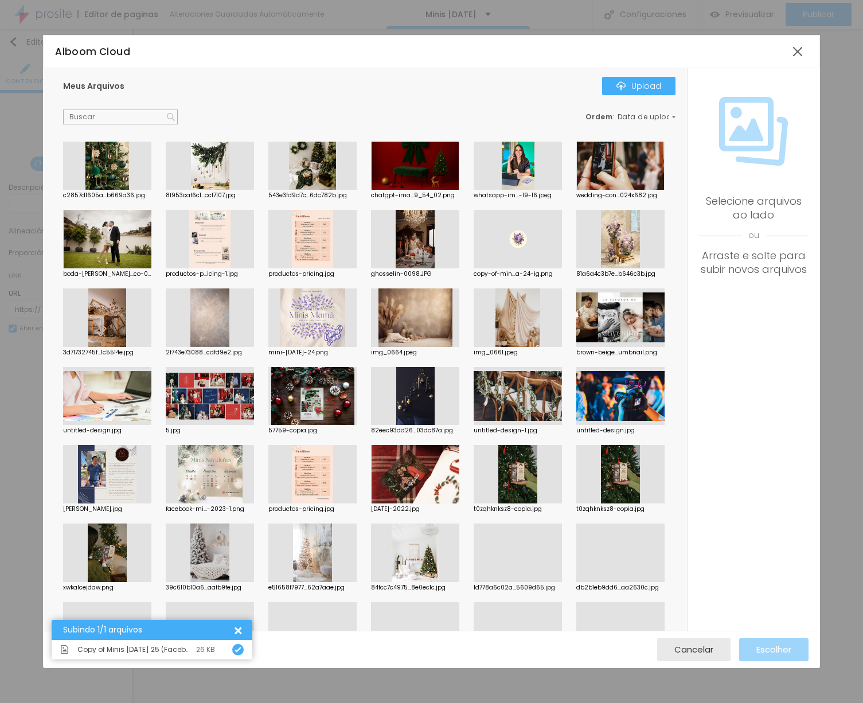
click at [430, 387] on div at bounding box center [415, 396] width 88 height 59
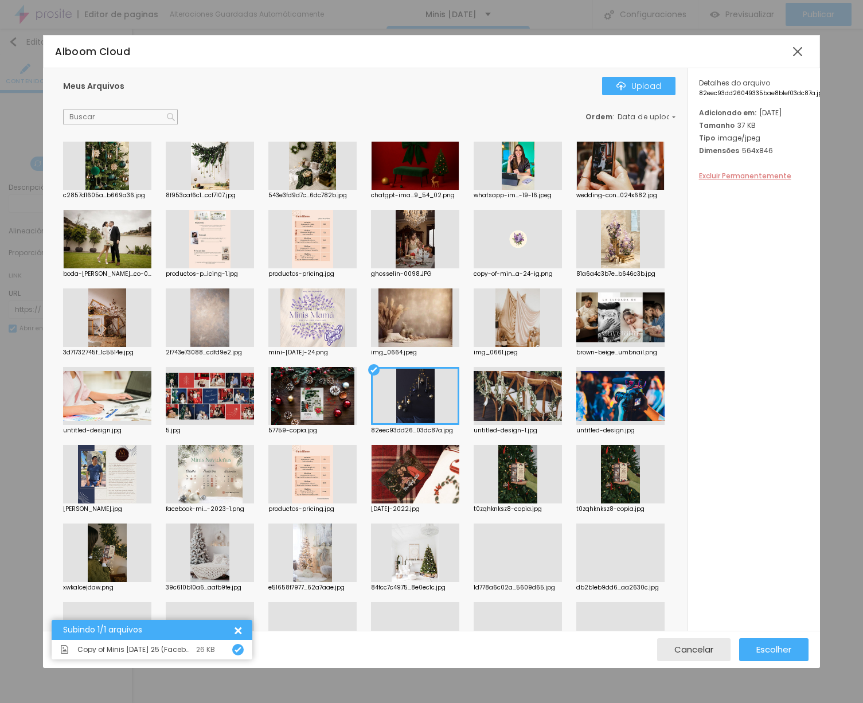
click at [761, 181] on span "Excluir Permanentemente" at bounding box center [745, 176] width 92 height 10
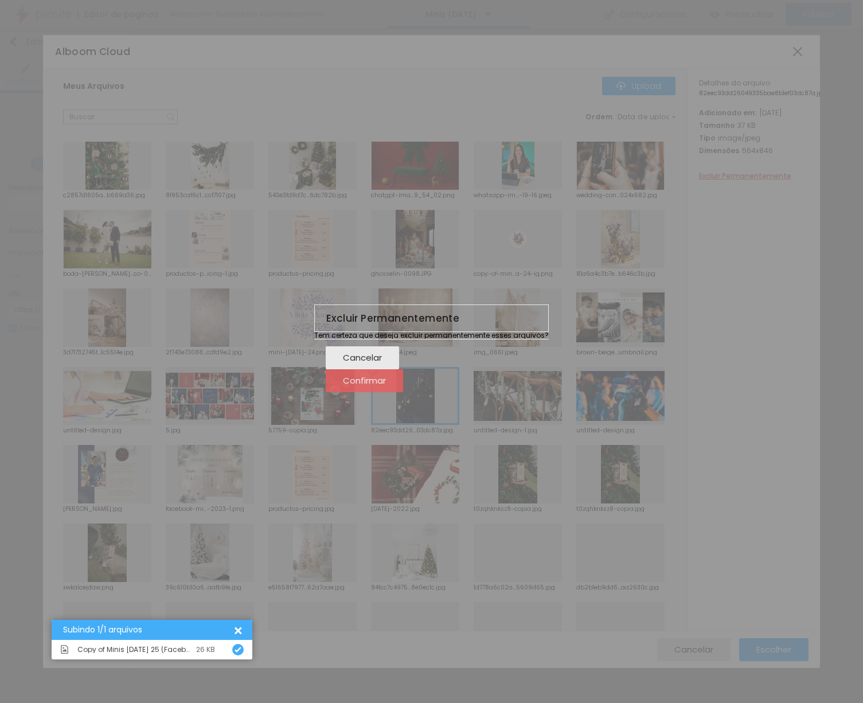
drag, startPoint x: 548, startPoint y: 391, endPoint x: 554, endPoint y: 385, distance: 8.5
click at [386, 385] on span "Confirmar" at bounding box center [364, 381] width 43 height 10
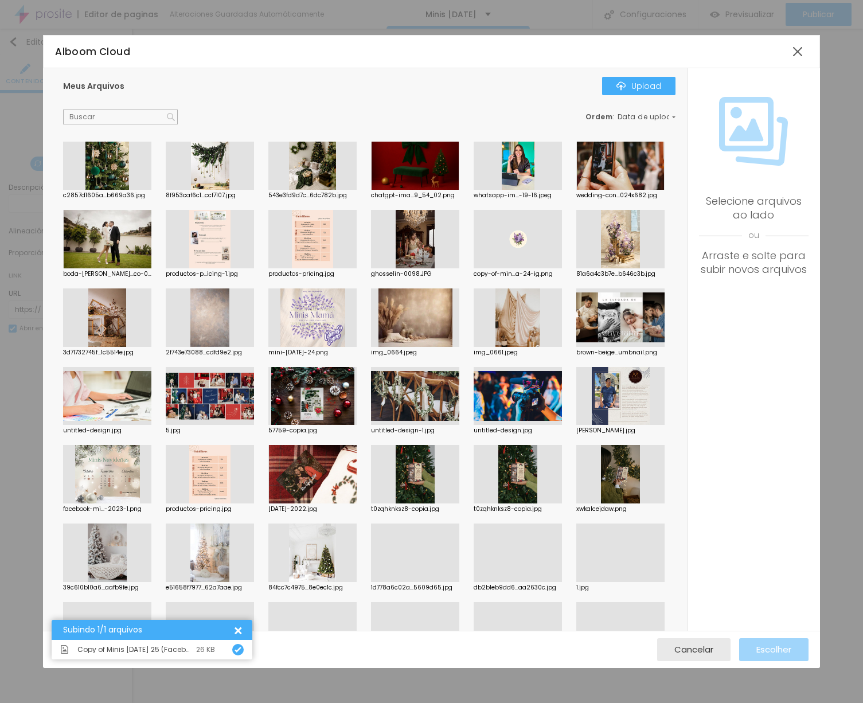
click at [523, 320] on div at bounding box center [518, 318] width 88 height 59
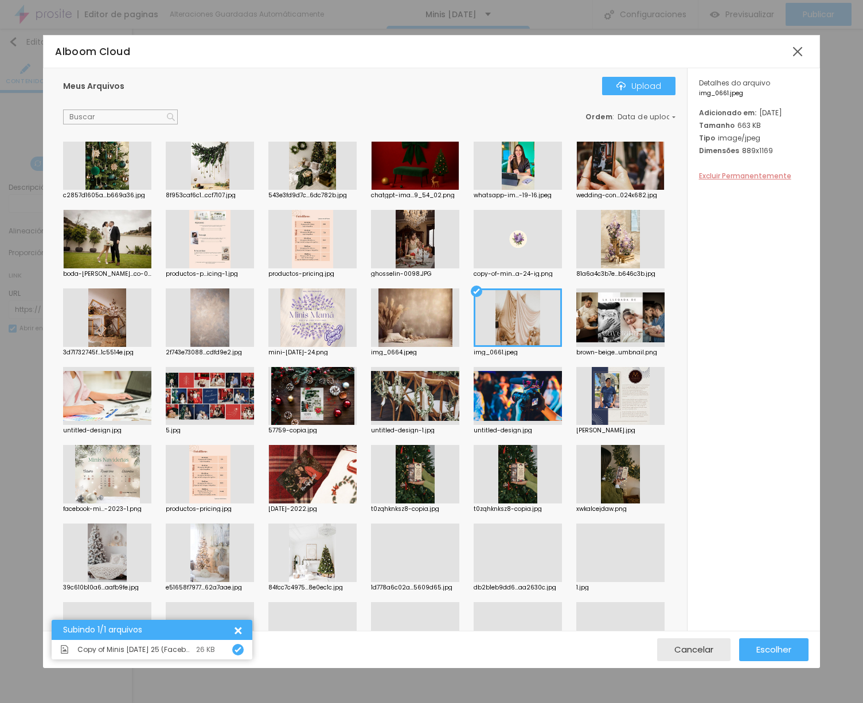
click at [734, 181] on span "Excluir Permanentemente" at bounding box center [745, 176] width 92 height 10
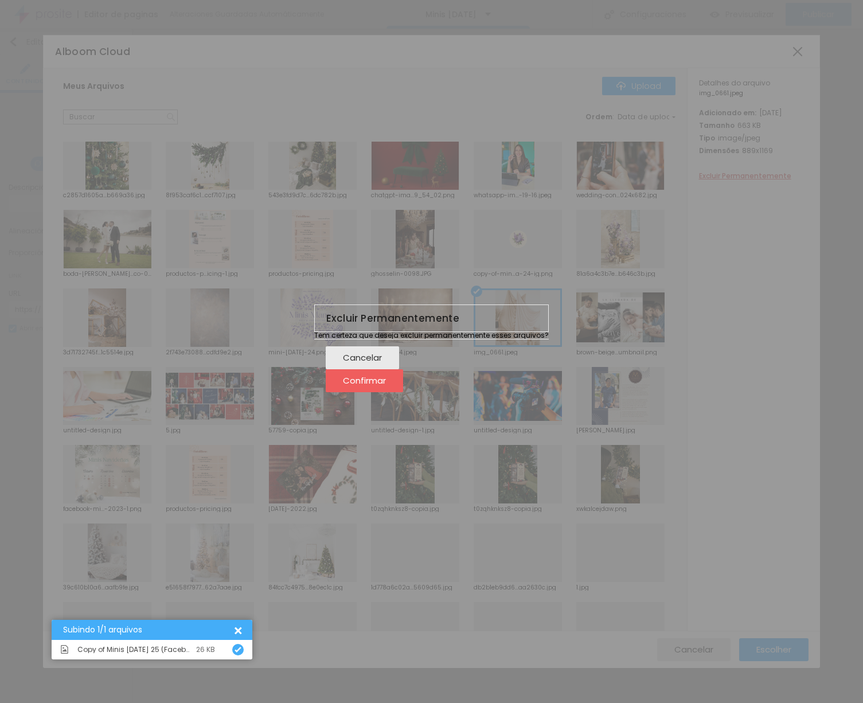
drag, startPoint x: 528, startPoint y: 394, endPoint x: 476, endPoint y: 372, distance: 56.6
click at [386, 385] on span "Confirmar" at bounding box center [364, 381] width 43 height 10
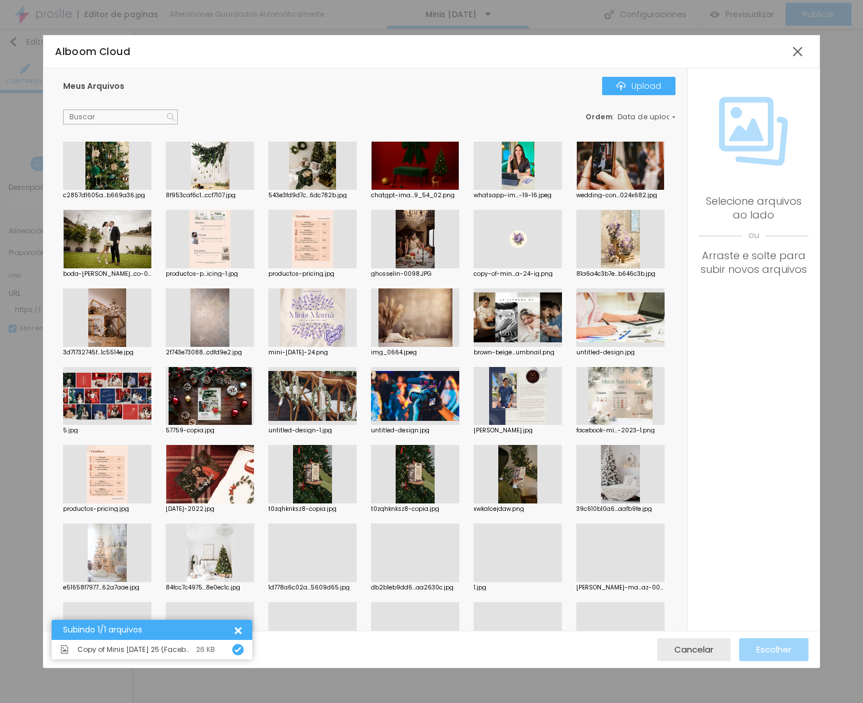
drag, startPoint x: 421, startPoint y: 327, endPoint x: 567, endPoint y: 295, distance: 149.8
click at [421, 327] on div at bounding box center [415, 318] width 88 height 59
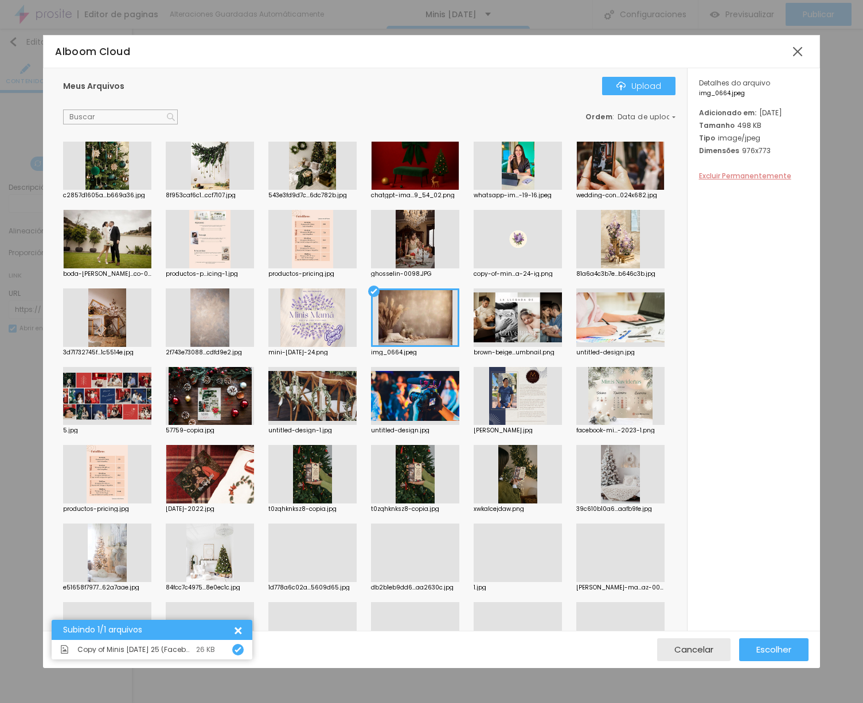
click at [744, 181] on span "Excluir Permanentemente" at bounding box center [745, 176] width 92 height 10
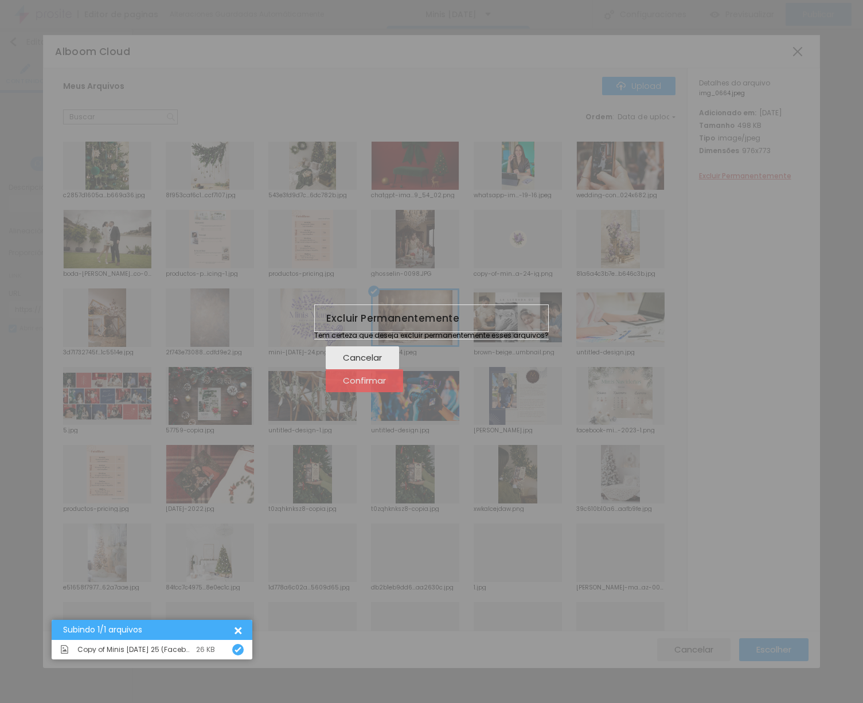
click at [386, 385] on span "Confirmar" at bounding box center [364, 381] width 43 height 10
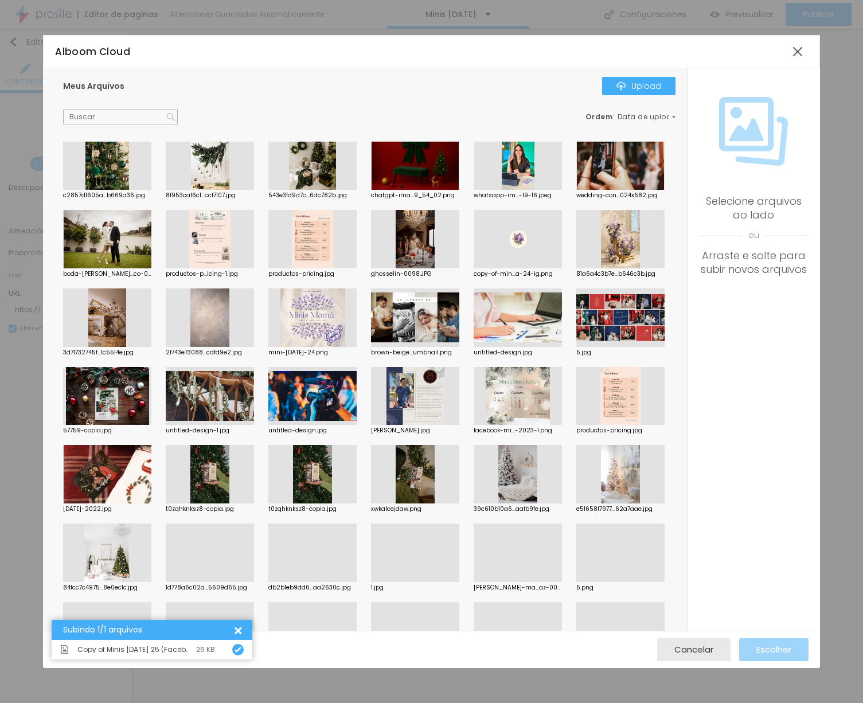
click at [623, 236] on div at bounding box center [621, 239] width 88 height 59
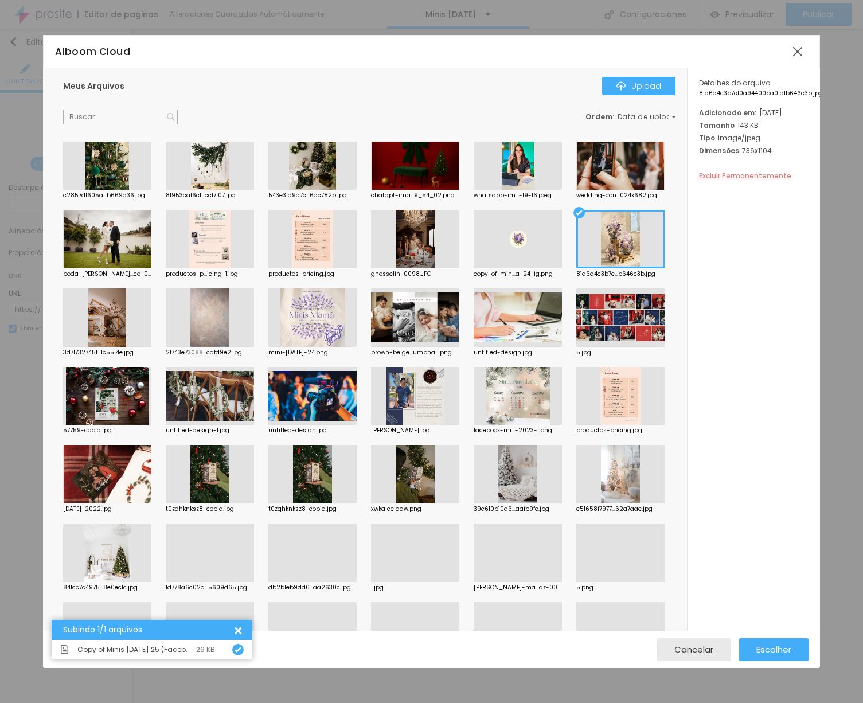
click at [757, 181] on span "Excluir Permanentemente" at bounding box center [745, 176] width 92 height 10
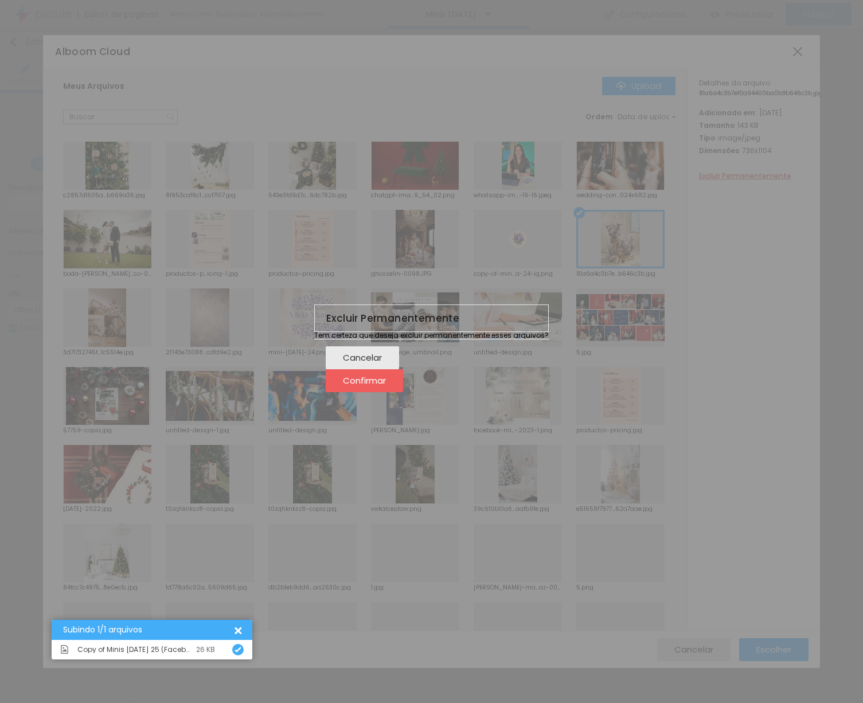
drag, startPoint x: 543, startPoint y: 386, endPoint x: 489, endPoint y: 348, distance: 65.9
click at [386, 385] on span "Confirmar" at bounding box center [364, 381] width 43 height 10
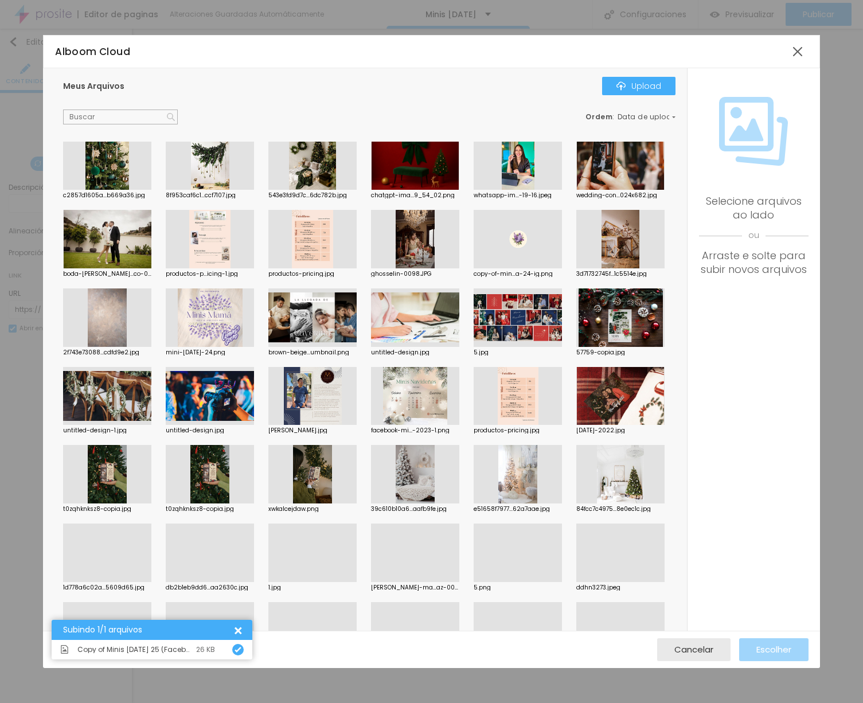
drag, startPoint x: 605, startPoint y: 243, endPoint x: 667, endPoint y: 246, distance: 62.0
click at [605, 243] on div at bounding box center [621, 239] width 88 height 59
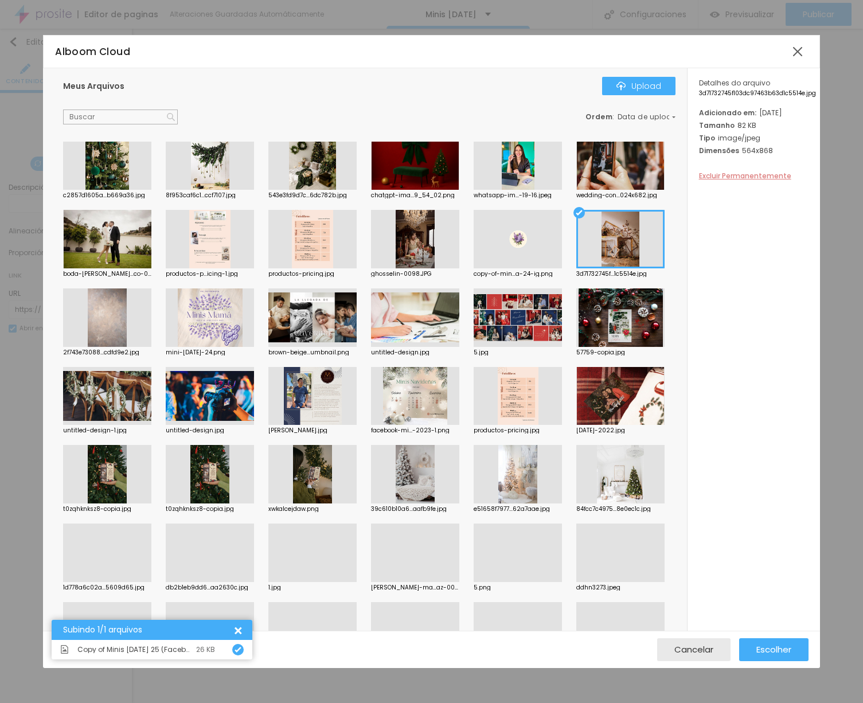
click at [781, 181] on span "Excluir Permanentemente" at bounding box center [745, 176] width 92 height 10
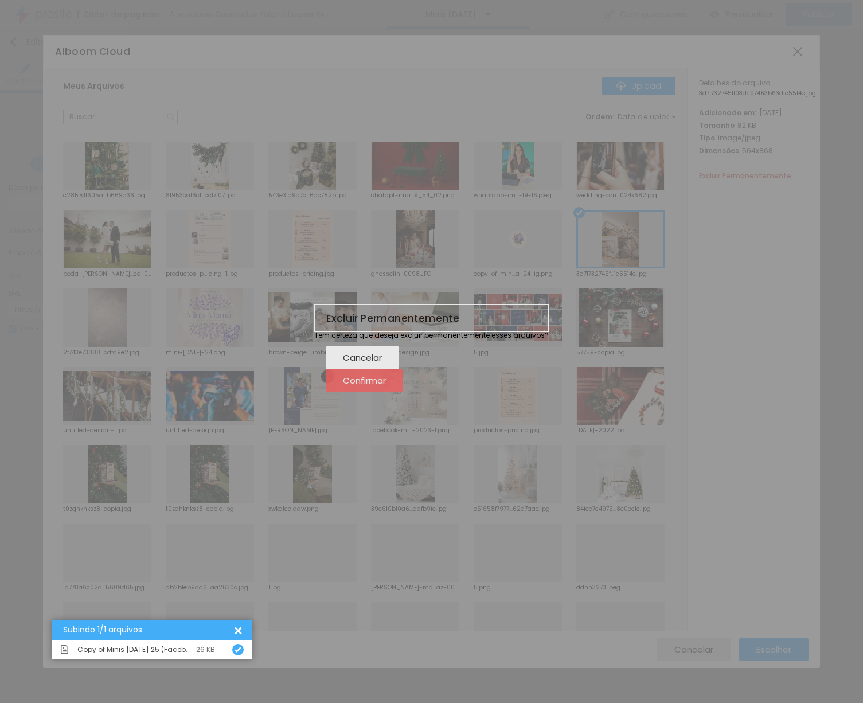
click at [386, 385] on span "Confirmar" at bounding box center [364, 381] width 43 height 10
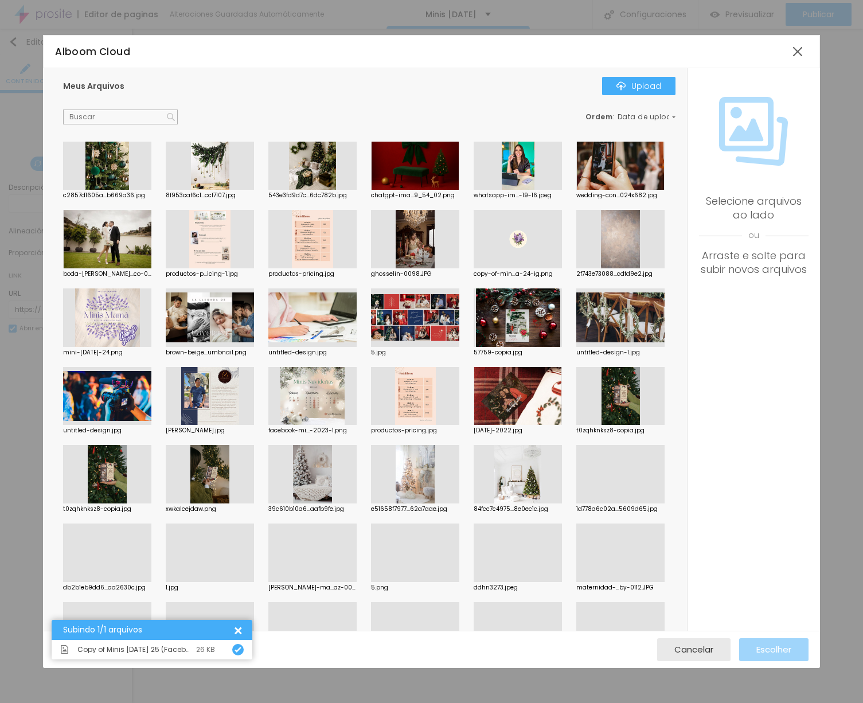
click at [131, 321] on div at bounding box center [107, 318] width 88 height 59
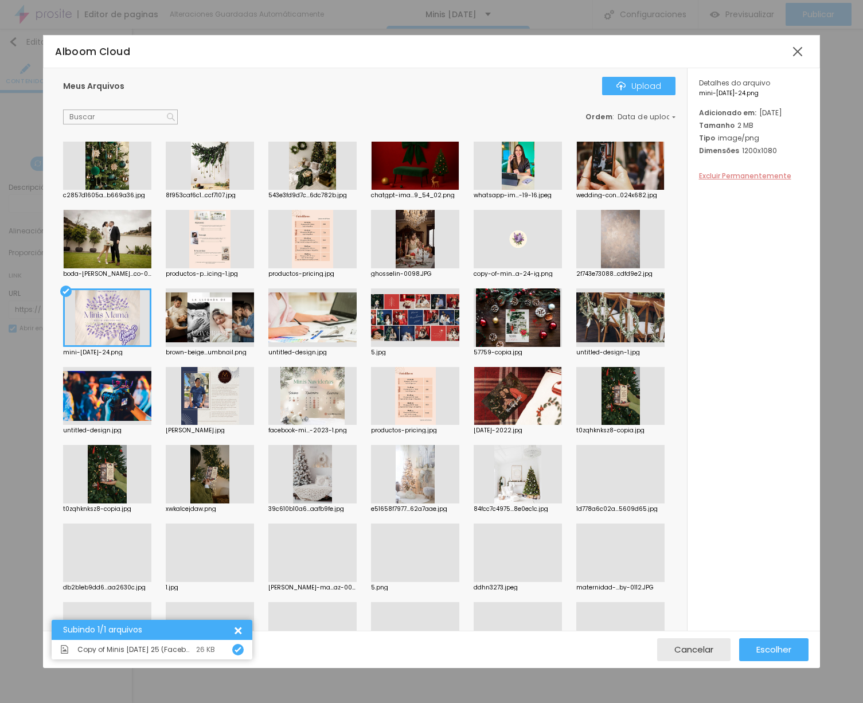
click at [755, 181] on span "Excluir Permanentemente" at bounding box center [745, 176] width 92 height 10
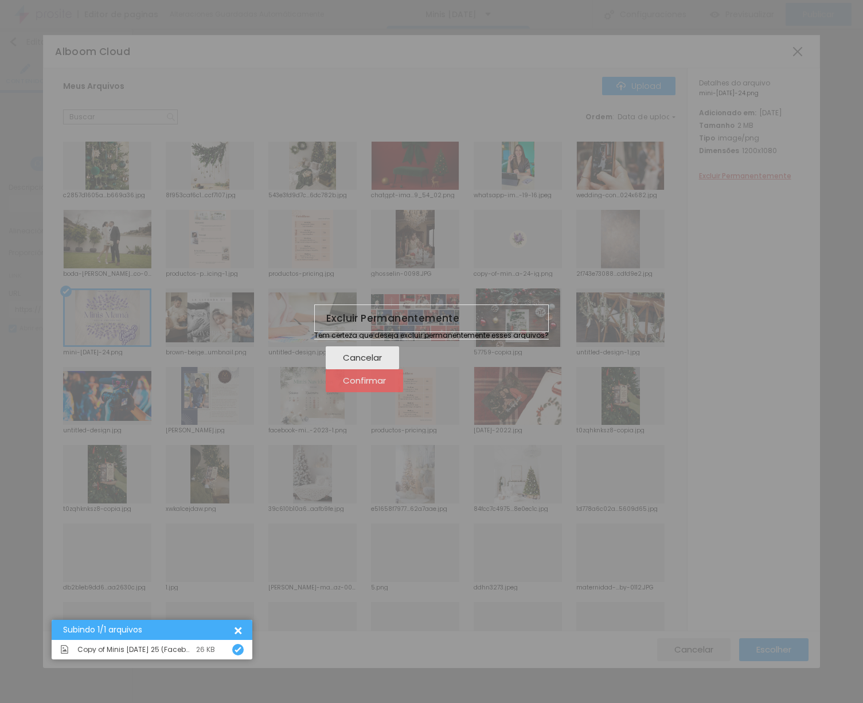
click at [386, 385] on span "Confirmar" at bounding box center [364, 381] width 43 height 10
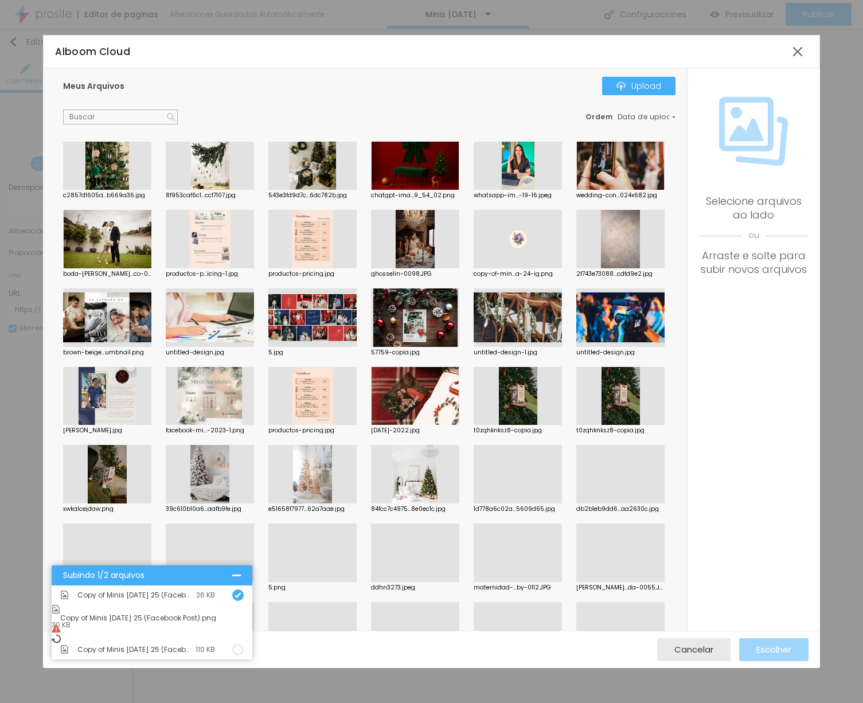
click at [61, 634] on img at bounding box center [56, 638] width 9 height 9
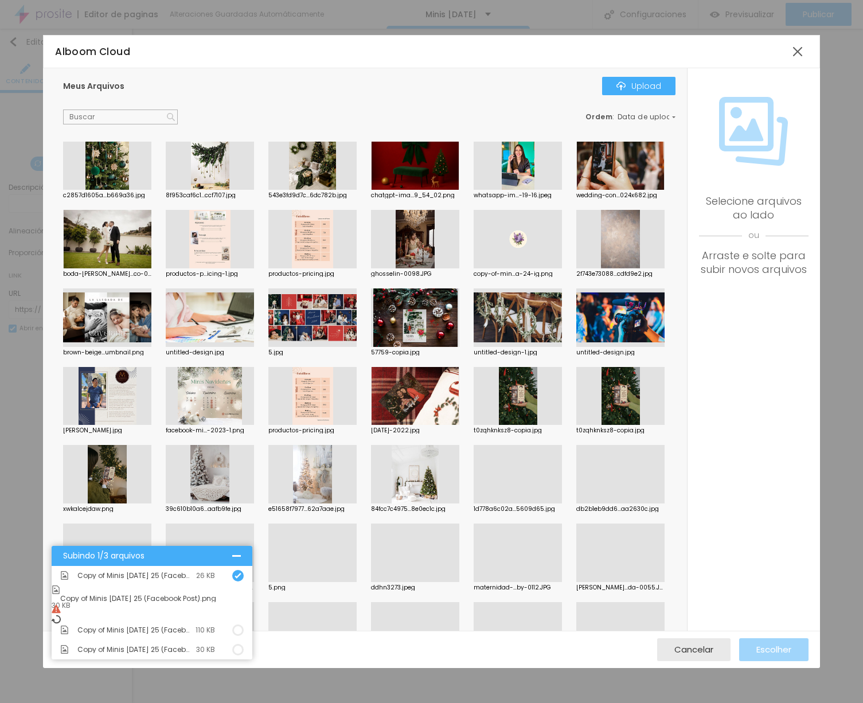
click at [753, 426] on div "Selecione arquivos ao lado ou Arraste e solte para subir novos arquivos" at bounding box center [753, 349] width 133 height 562
click at [706, 645] on span "Cancelar" at bounding box center [694, 650] width 39 height 10
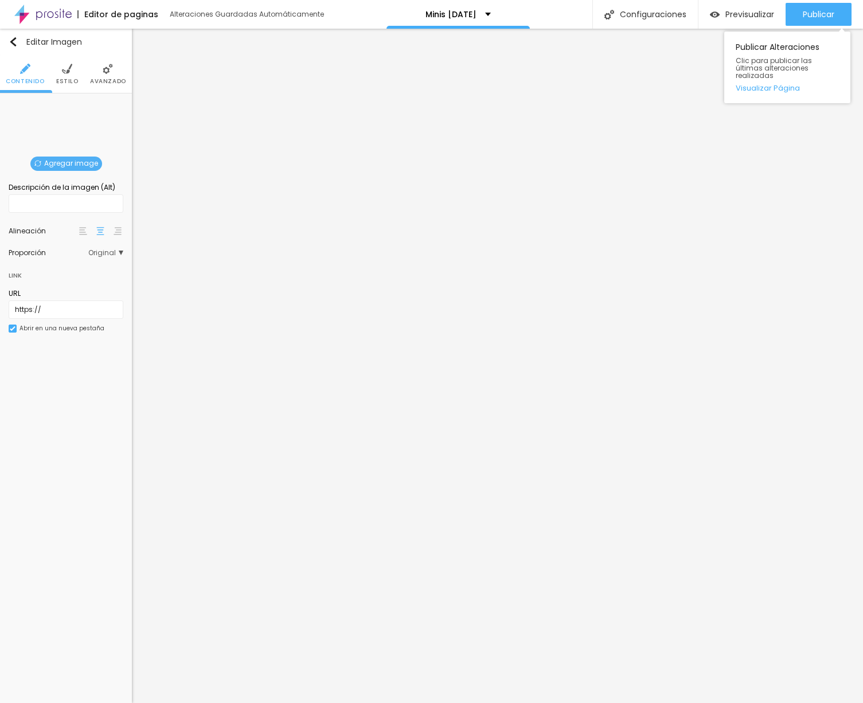
drag, startPoint x: 813, startPoint y: 16, endPoint x: 779, endPoint y: 30, distance: 37.1
click at [813, 16] on span "Publicar" at bounding box center [819, 14] width 32 height 9
click at [824, 10] on span "Publicar" at bounding box center [819, 14] width 32 height 9
